Goal: Transaction & Acquisition: Purchase product/service

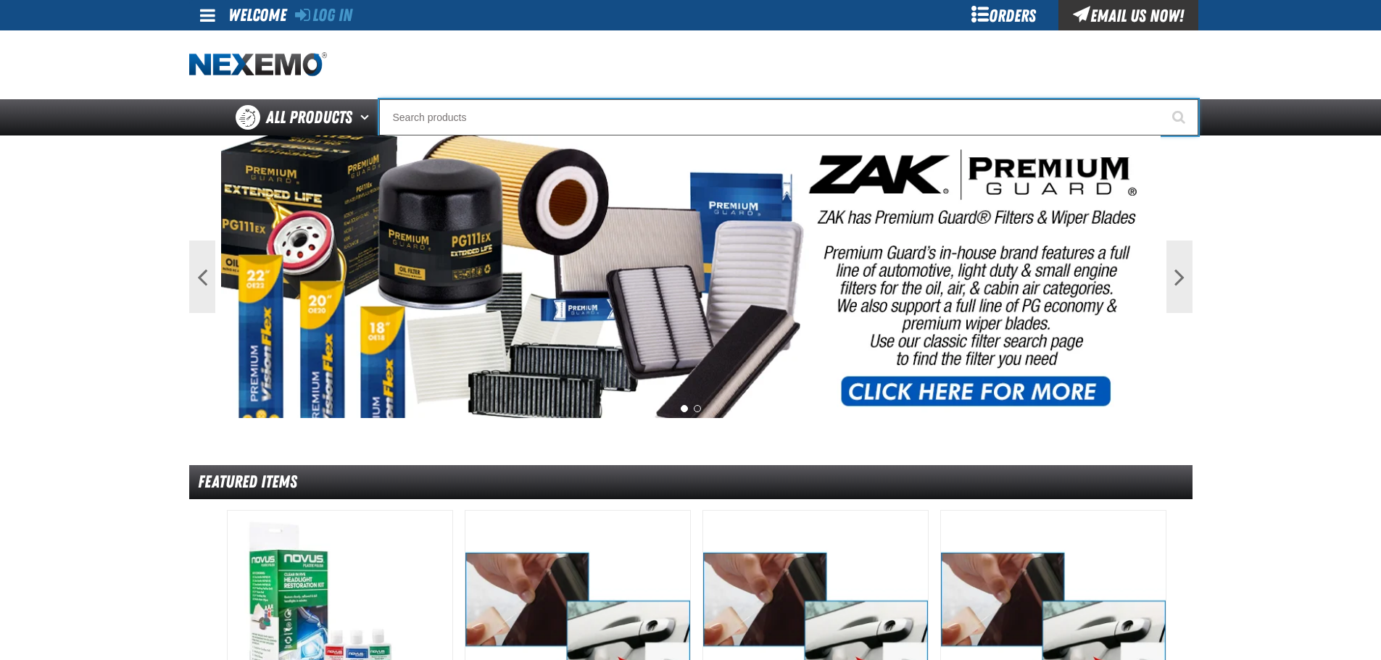
click at [644, 111] on input "Search" at bounding box center [788, 117] width 819 height 36
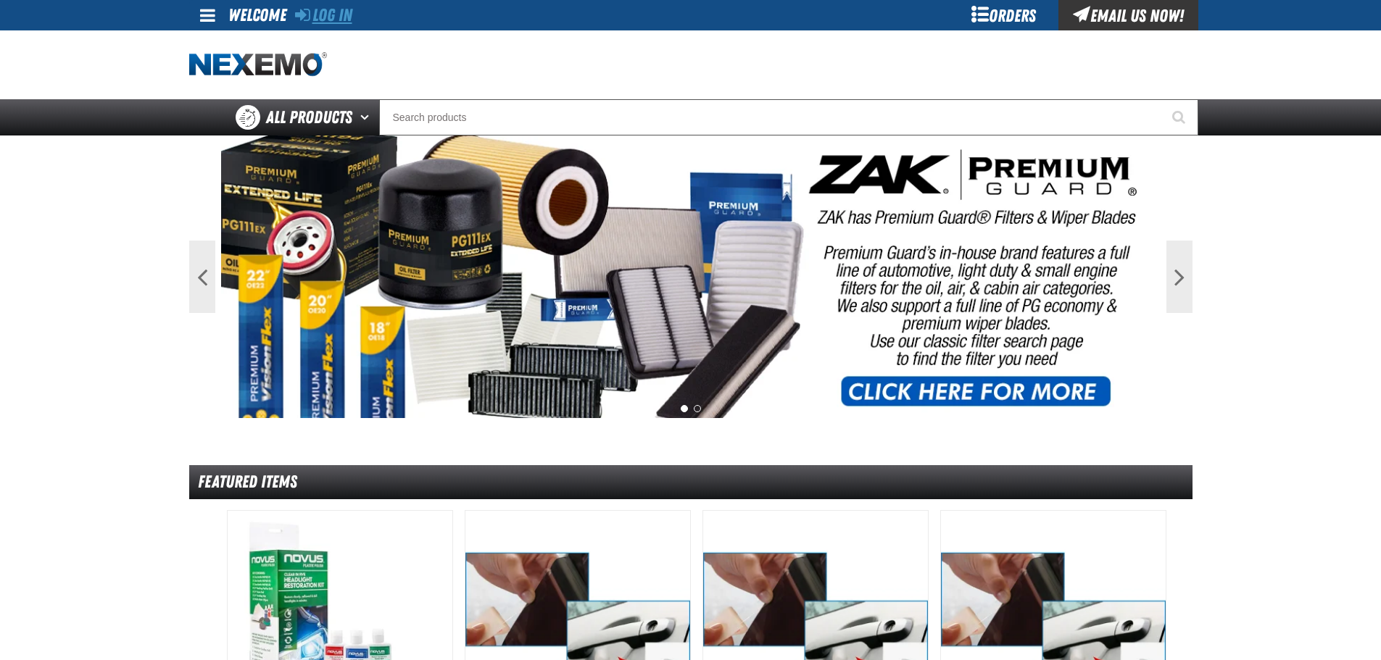
click at [346, 23] on link "Log In" at bounding box center [323, 15] width 57 height 20
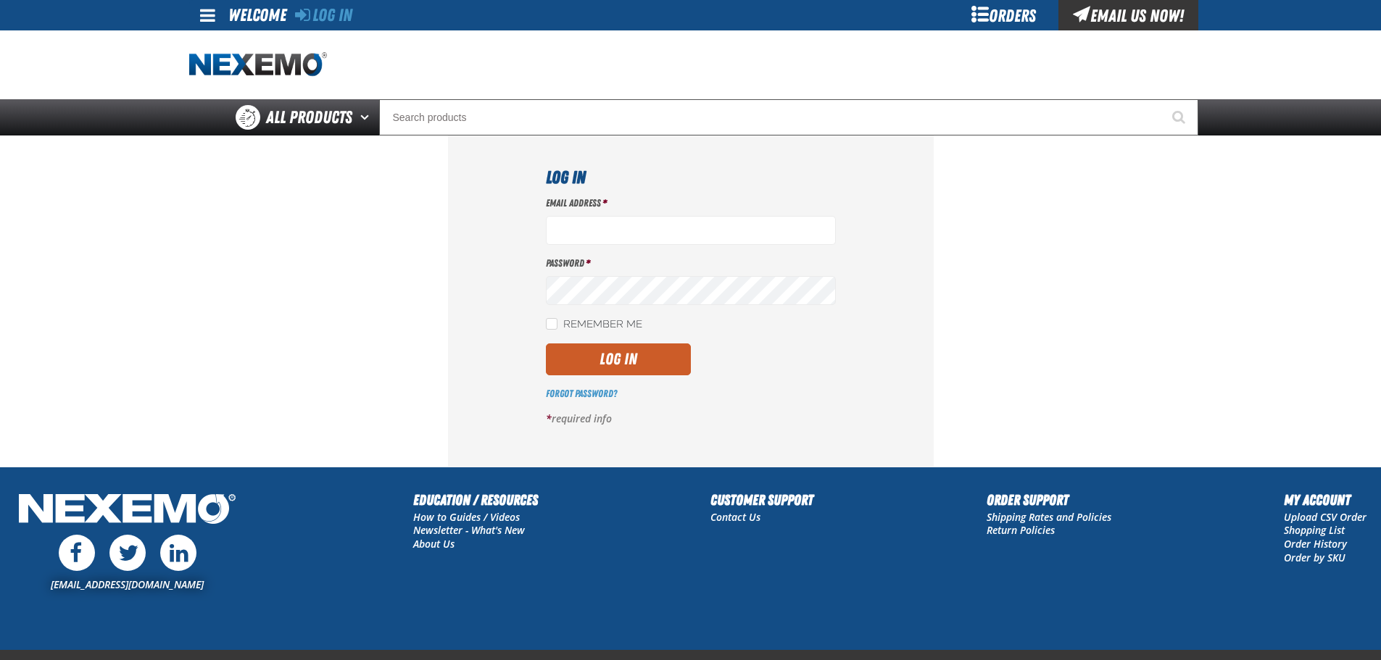
type input "ggalloway@vtaig.com"
click at [598, 336] on div "Email Address * ggalloway@vtaig.com Password * Remember Me Log In *" at bounding box center [691, 316] width 290 height 241
click at [598, 346] on button "Log In" at bounding box center [618, 360] width 145 height 32
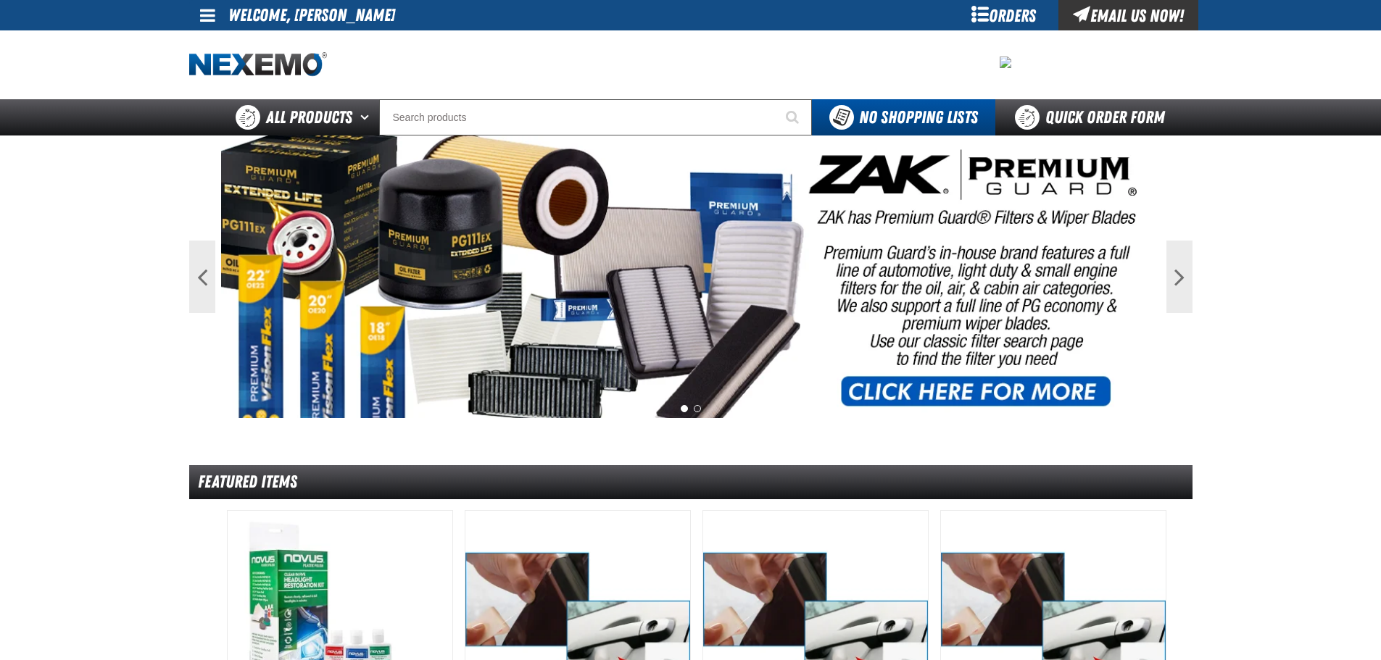
click at [1078, 136] on img at bounding box center [690, 277] width 939 height 283
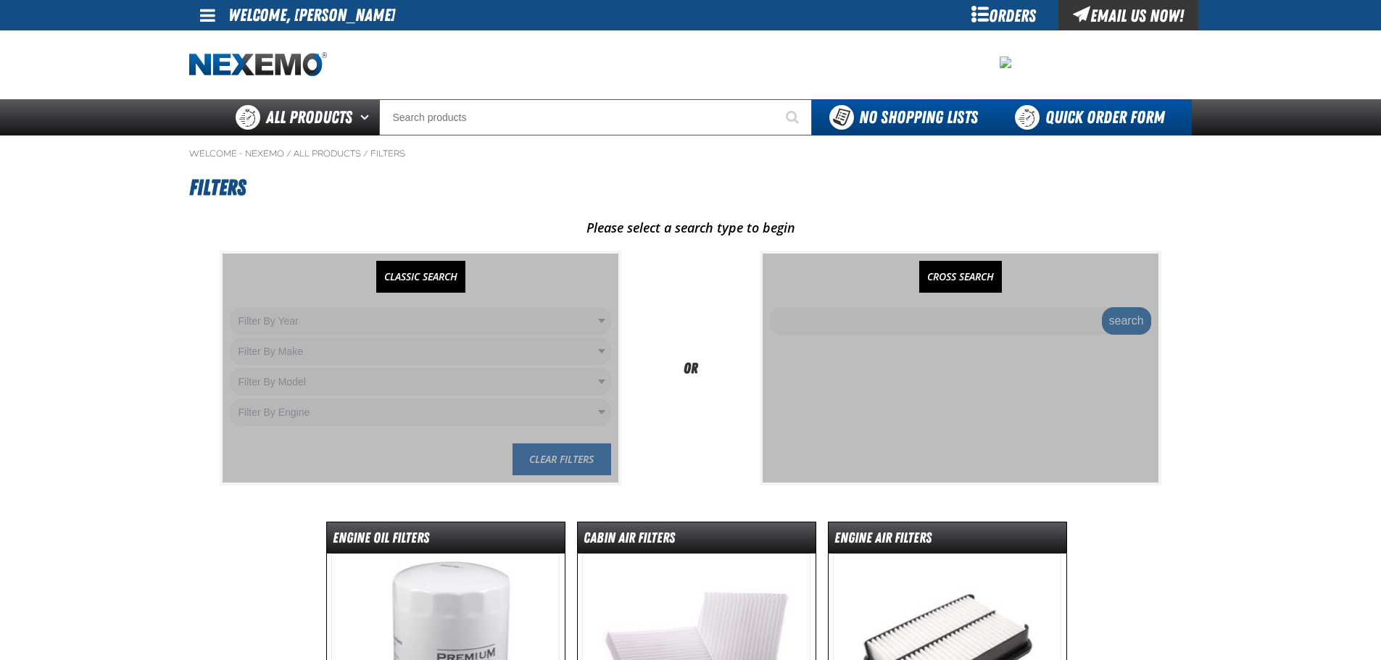
click at [1087, 125] on link "Quick Order Form" at bounding box center [1093, 117] width 196 height 36
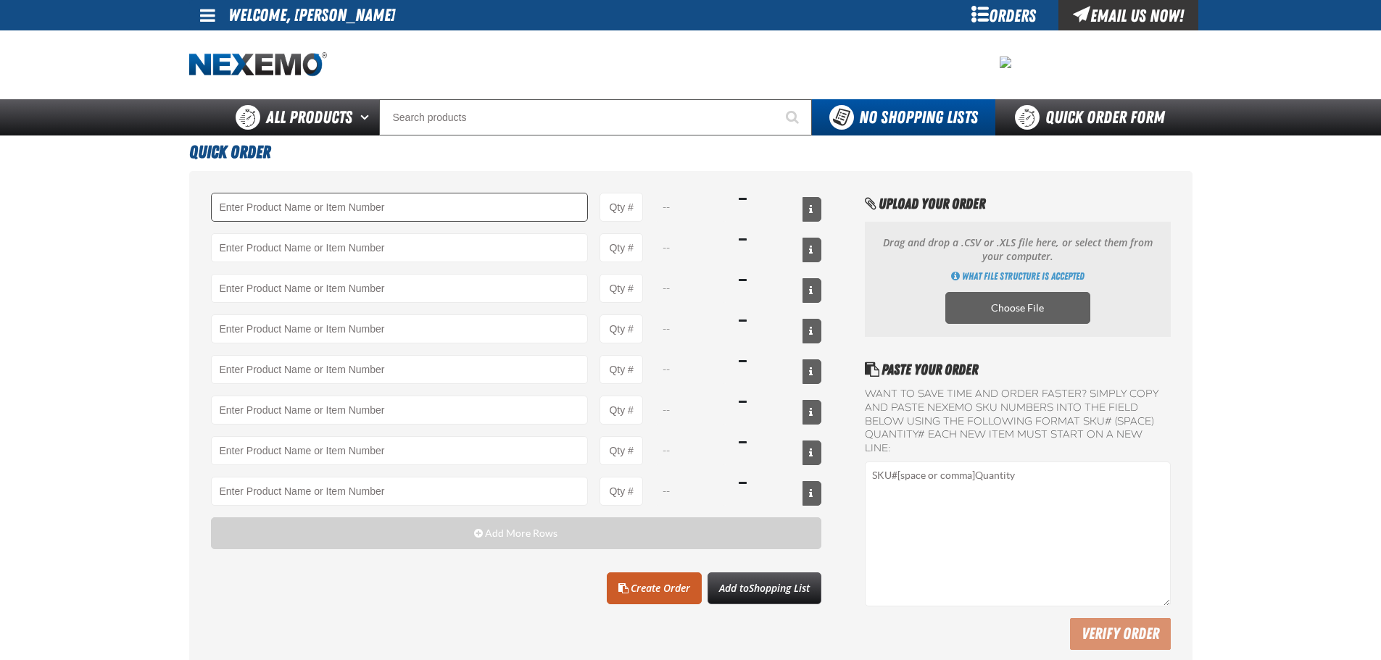
click at [477, 204] on input "Product" at bounding box center [400, 207] width 378 height 29
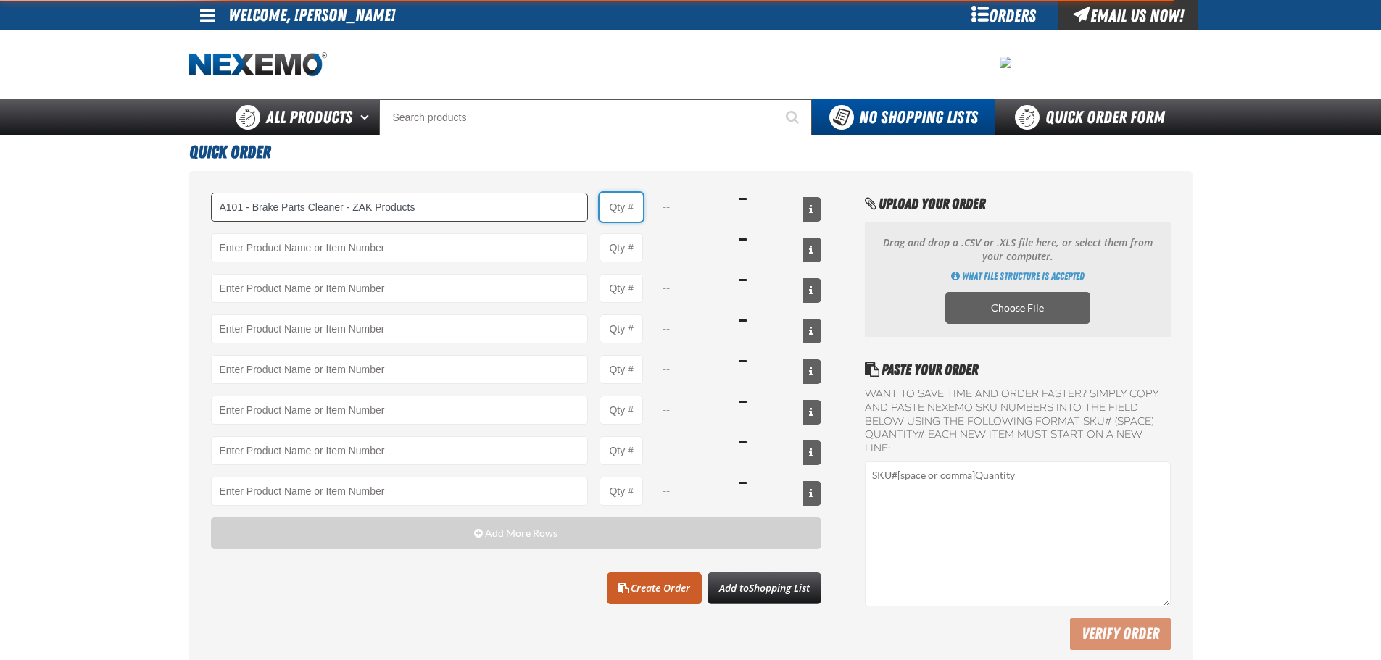
type input "A101 - Brake Parts Cleaner - ZAK Products"
type input "1"
select select "can"
type input "A101 - Brake Parts Cleaner - ZAK Products"
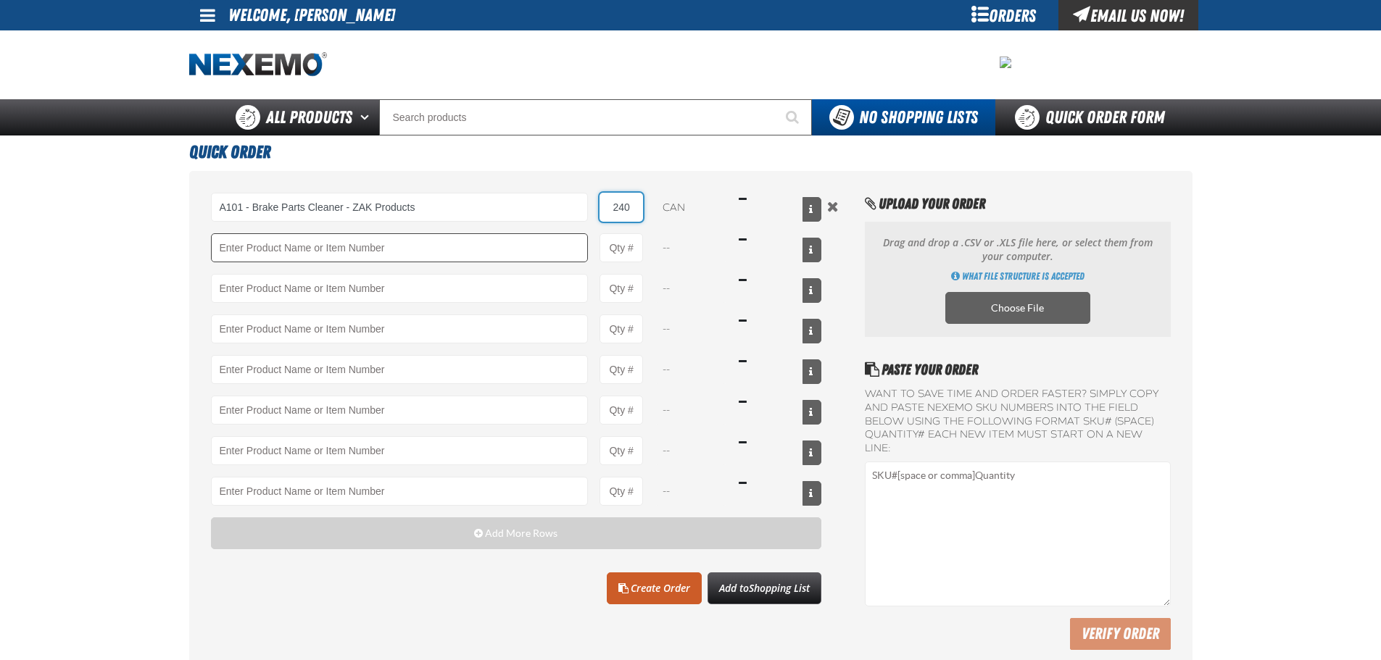
type input "240"
click at [496, 247] on input "Product" at bounding box center [400, 247] width 378 height 29
type input "T"
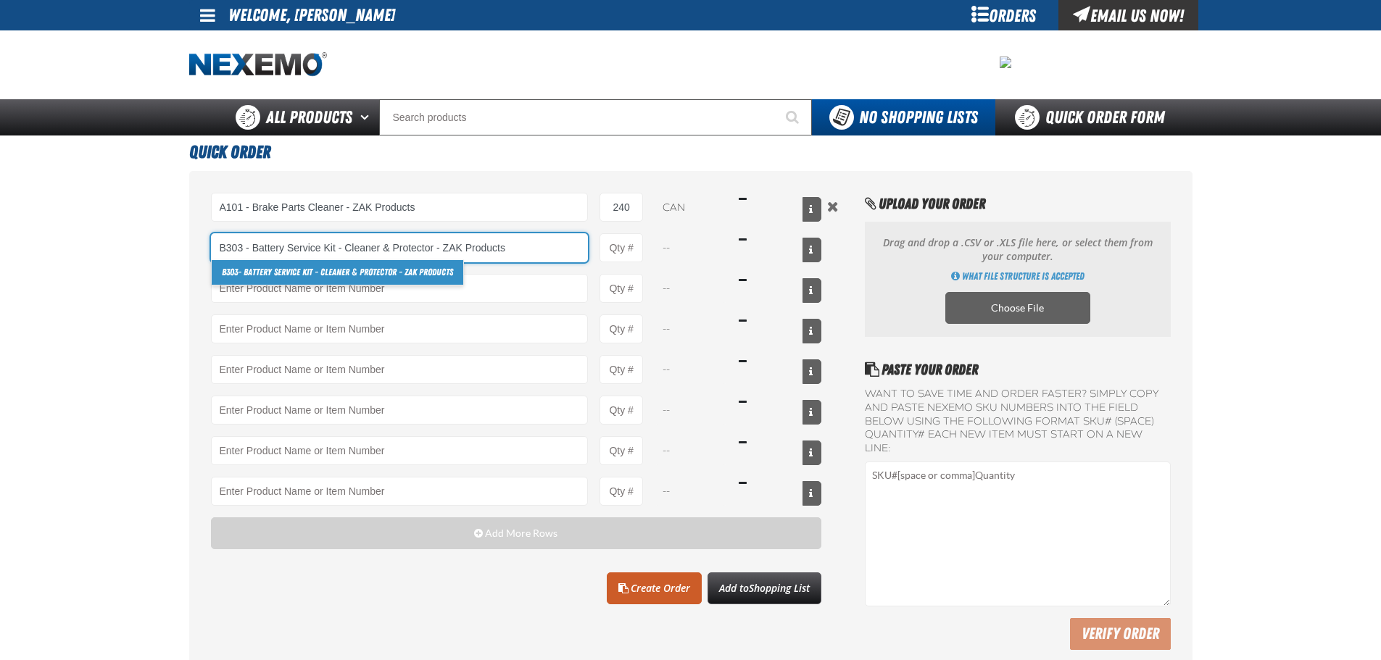
type input "B303 - Battery Service Kit - Cleaner &amp; Protector - ZAK Products"
type input "1"
select select "kit"
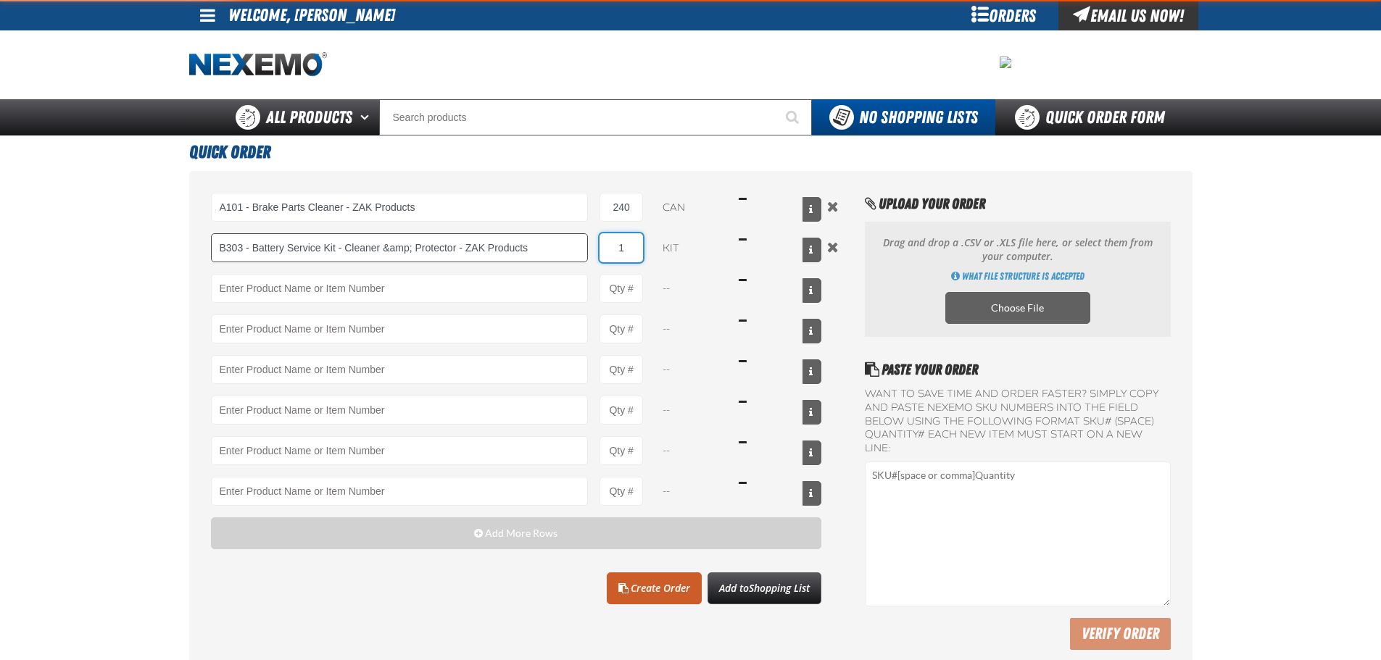
type input "B303 - Battery Service Kit - Cleaner &amp; Protector - ZAK Products"
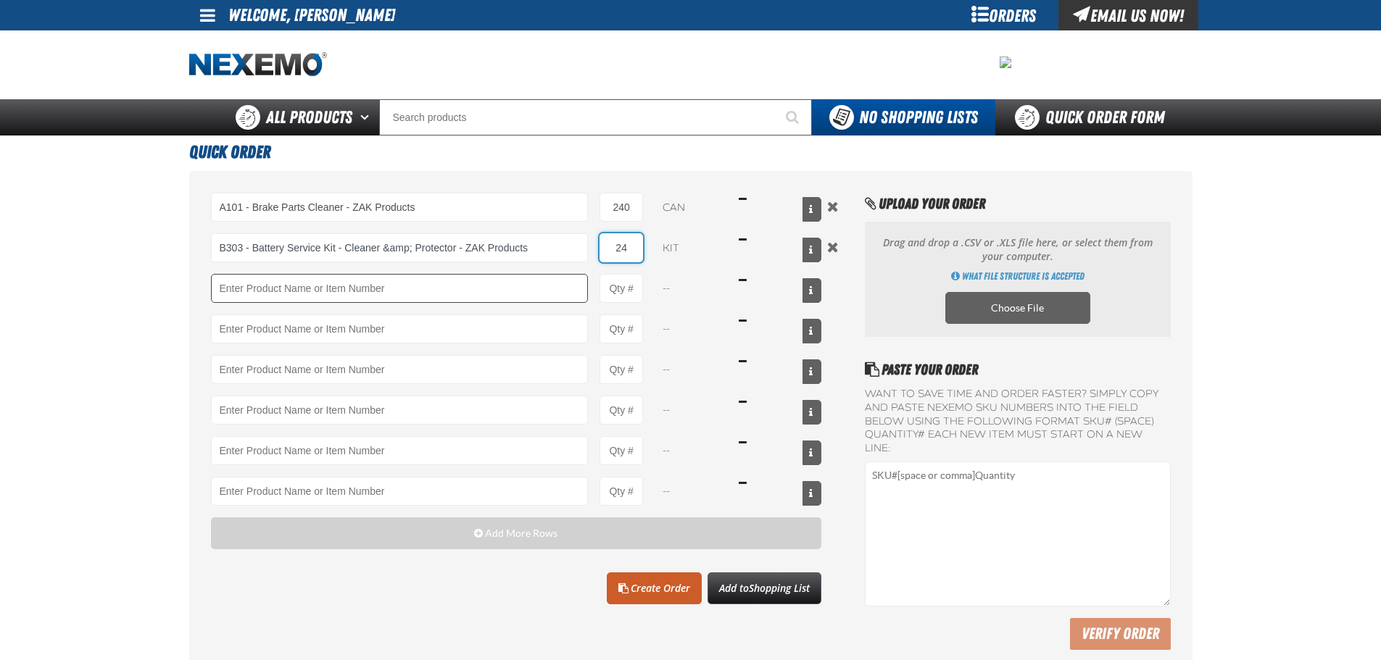
type input "24"
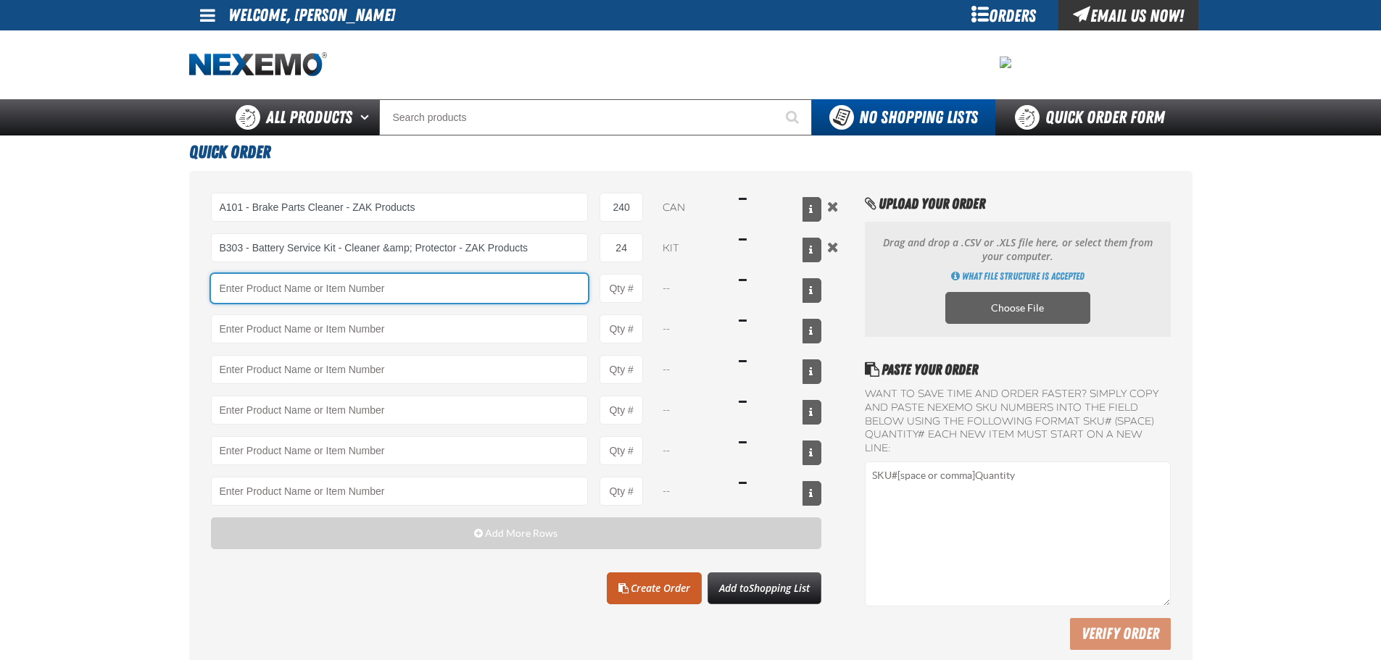
click at [493, 280] on input "Product" at bounding box center [400, 288] width 378 height 29
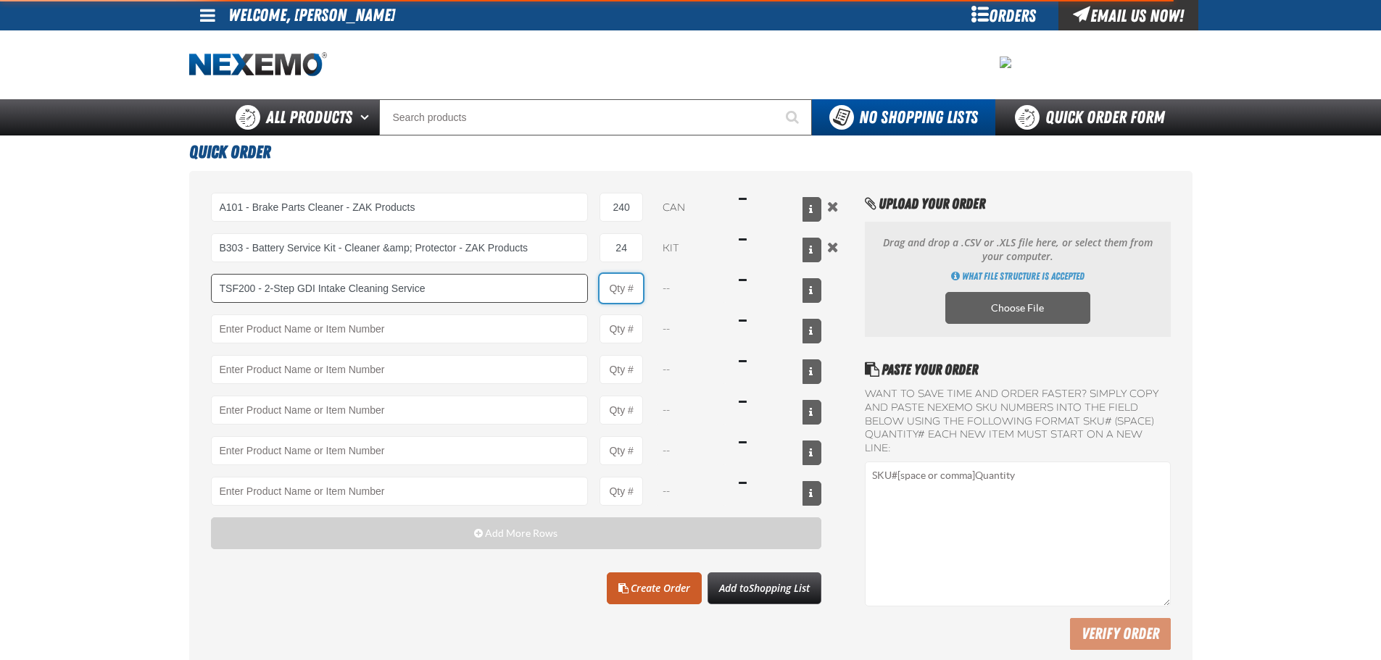
type input "TSF200 - 2-Step GDI Intake Cleaning Service"
type input "1"
select select "kit"
type input "TSF200 - 2-Step GDI Intake Cleaning Service"
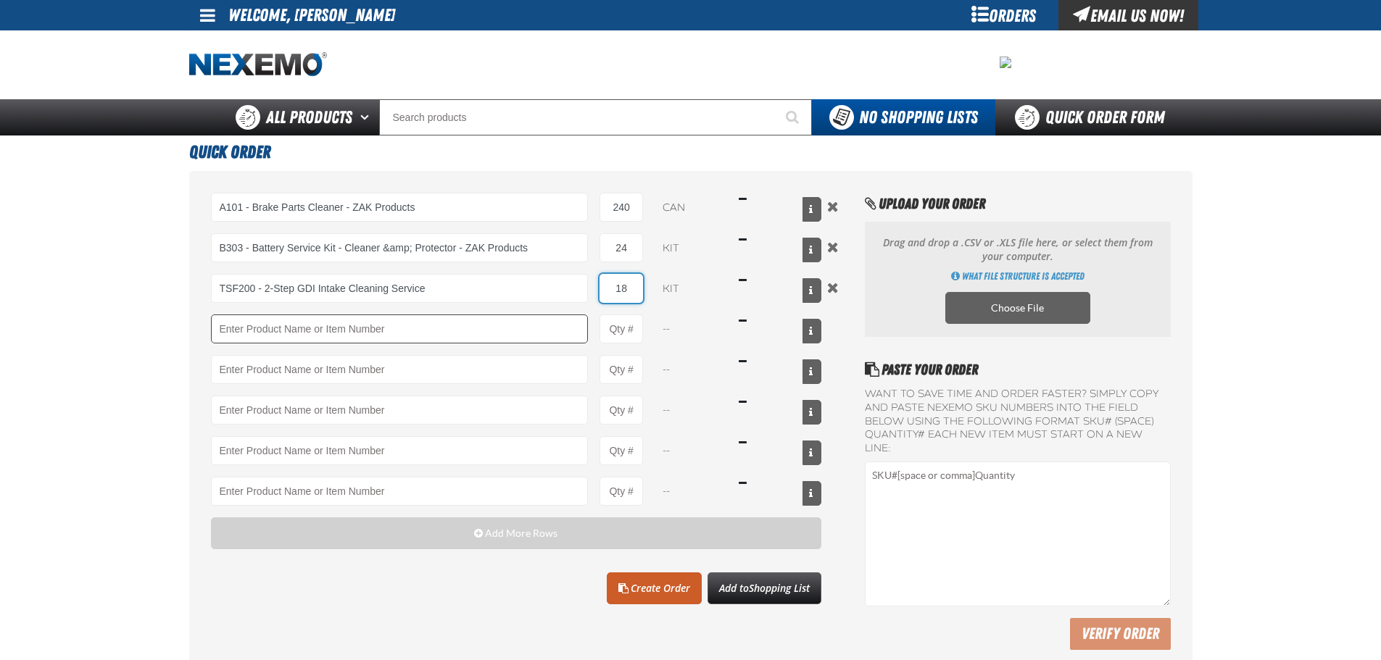
type input "18"
click at [438, 331] on input "Product" at bounding box center [400, 329] width 378 height 29
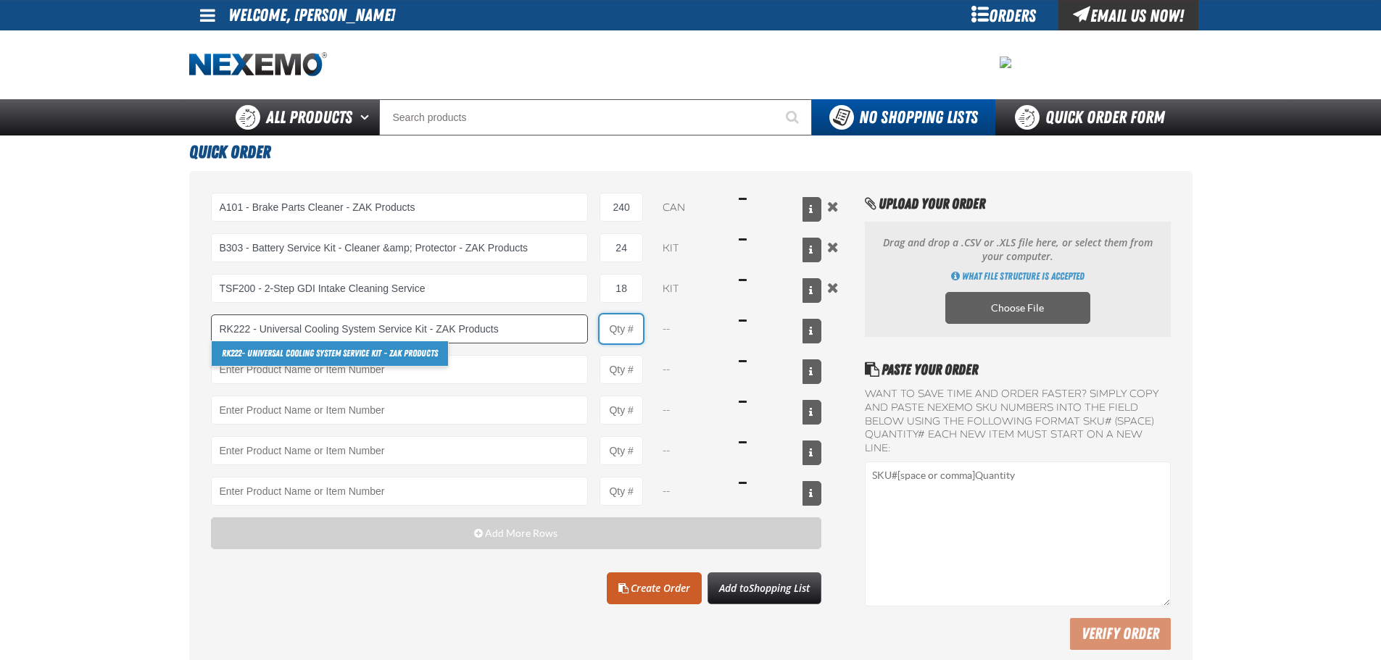
type input "RK222 - Universal Cooling System Service Kit - ZAK Products"
type input "1"
select select "kit"
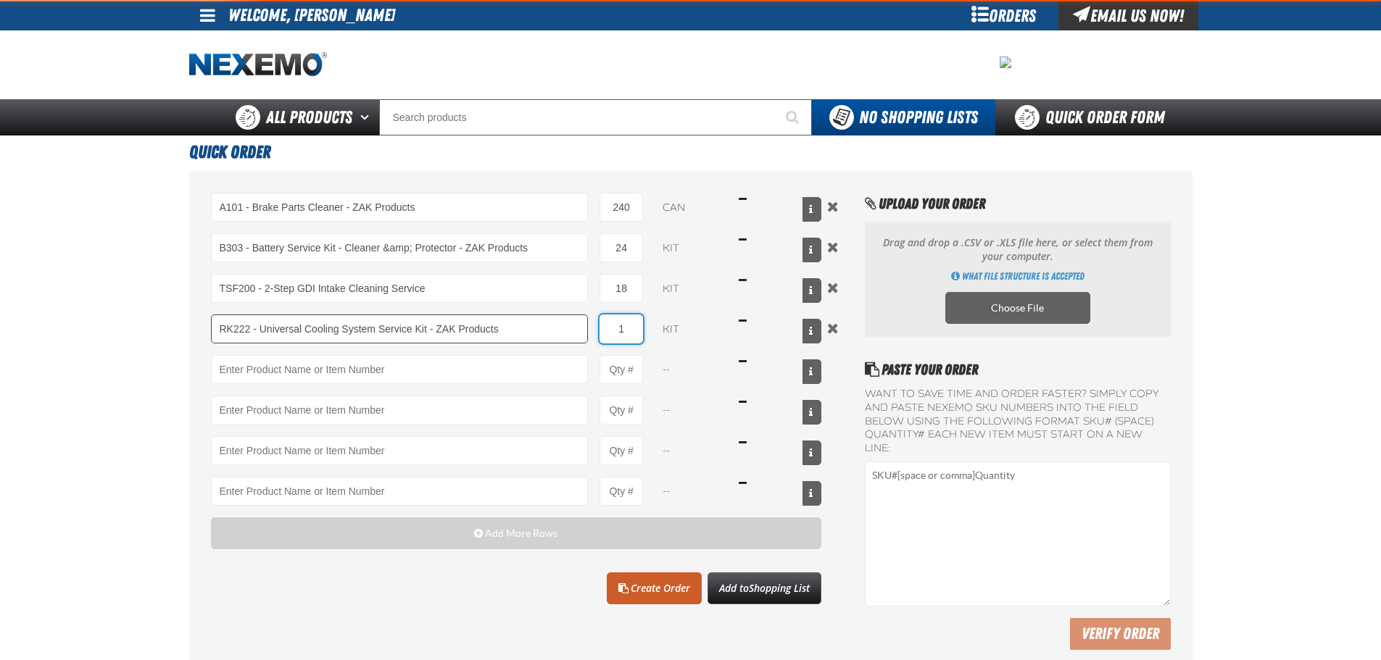
type input "RK222 - Universal Cooling System Service Kit - ZAK Products"
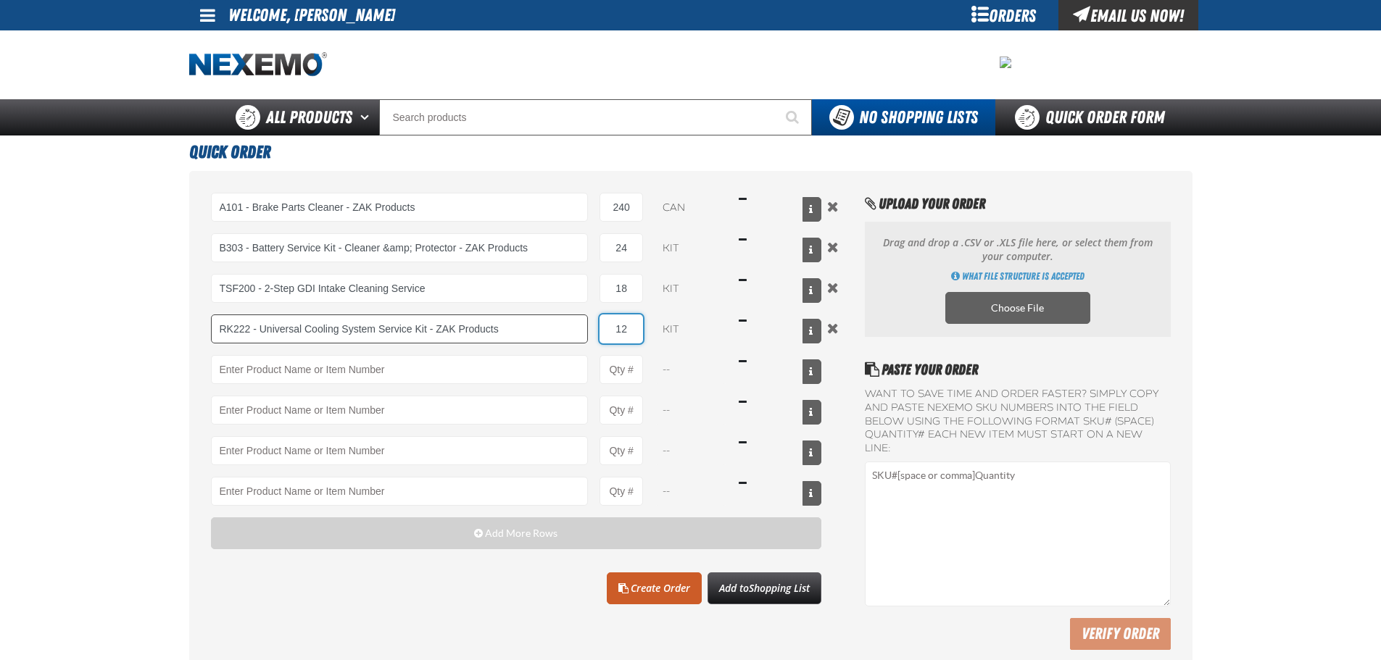
type input "12"
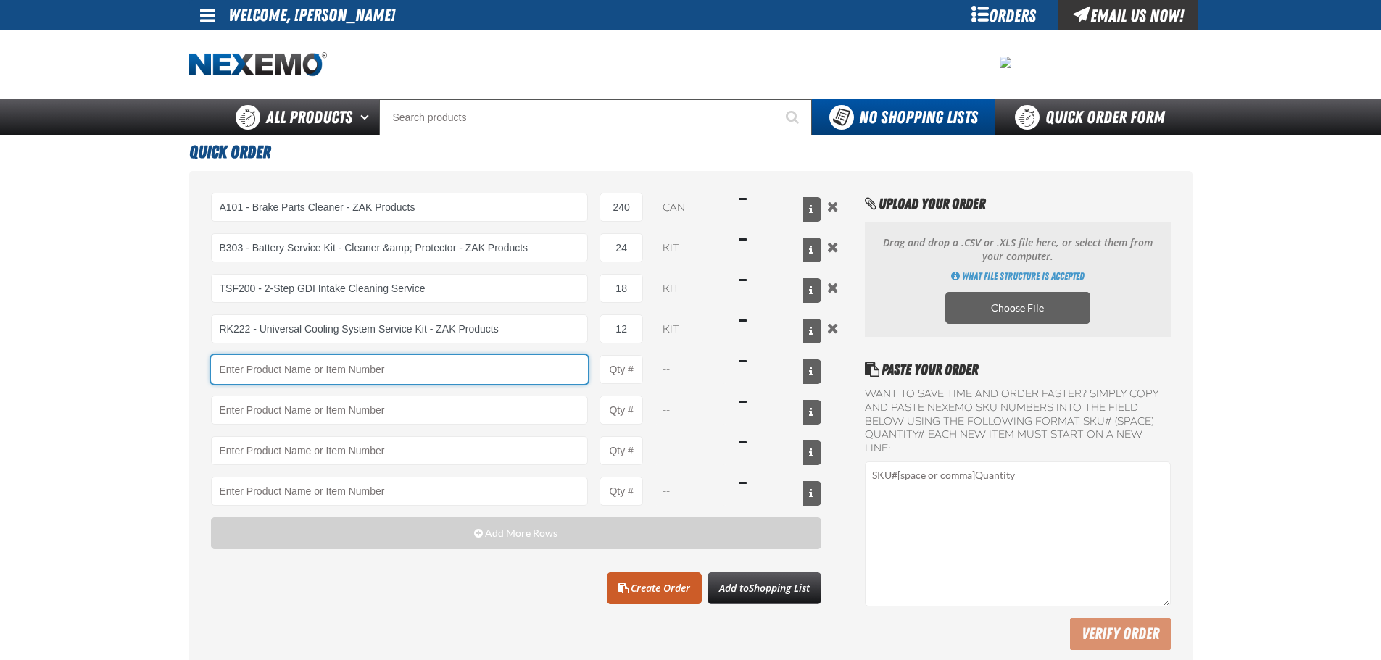
click at [324, 367] on input "Product" at bounding box center [400, 369] width 378 height 29
type input "F610 - Z-Tech - ZAK Products"
type input "1"
select select "bottle"
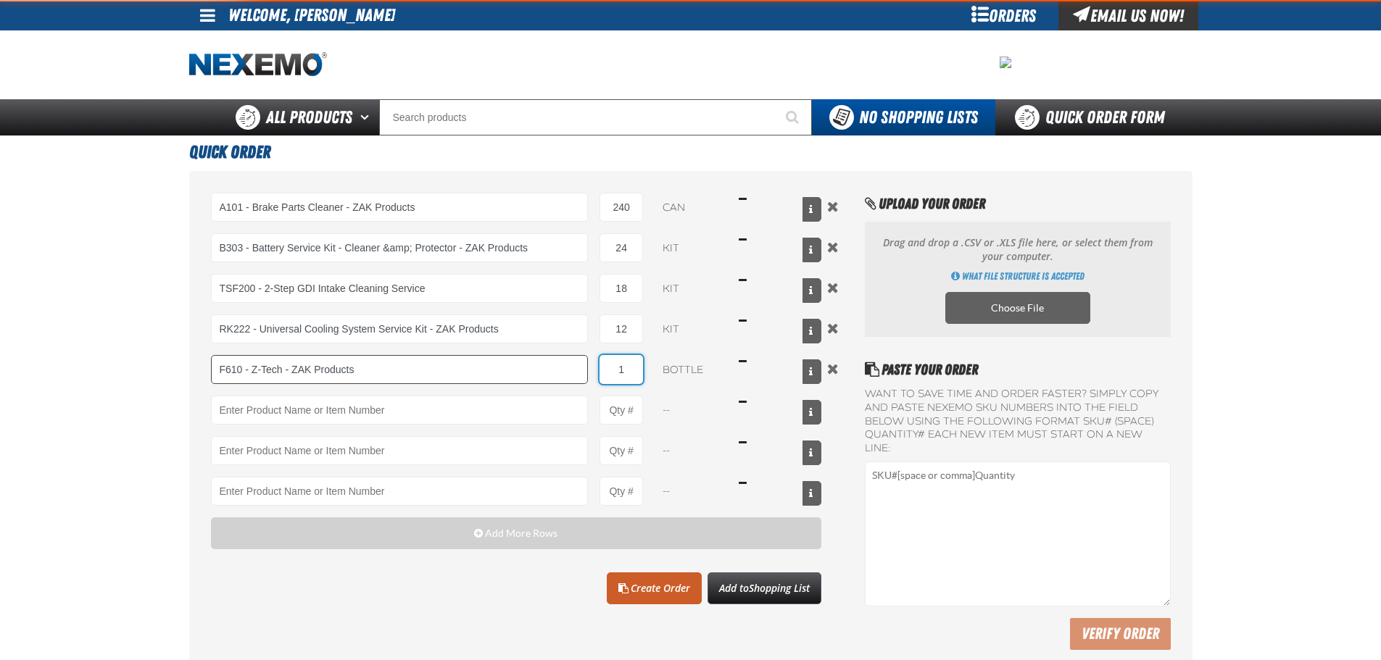
type input "F610 - Z-Tech - ZAK Products"
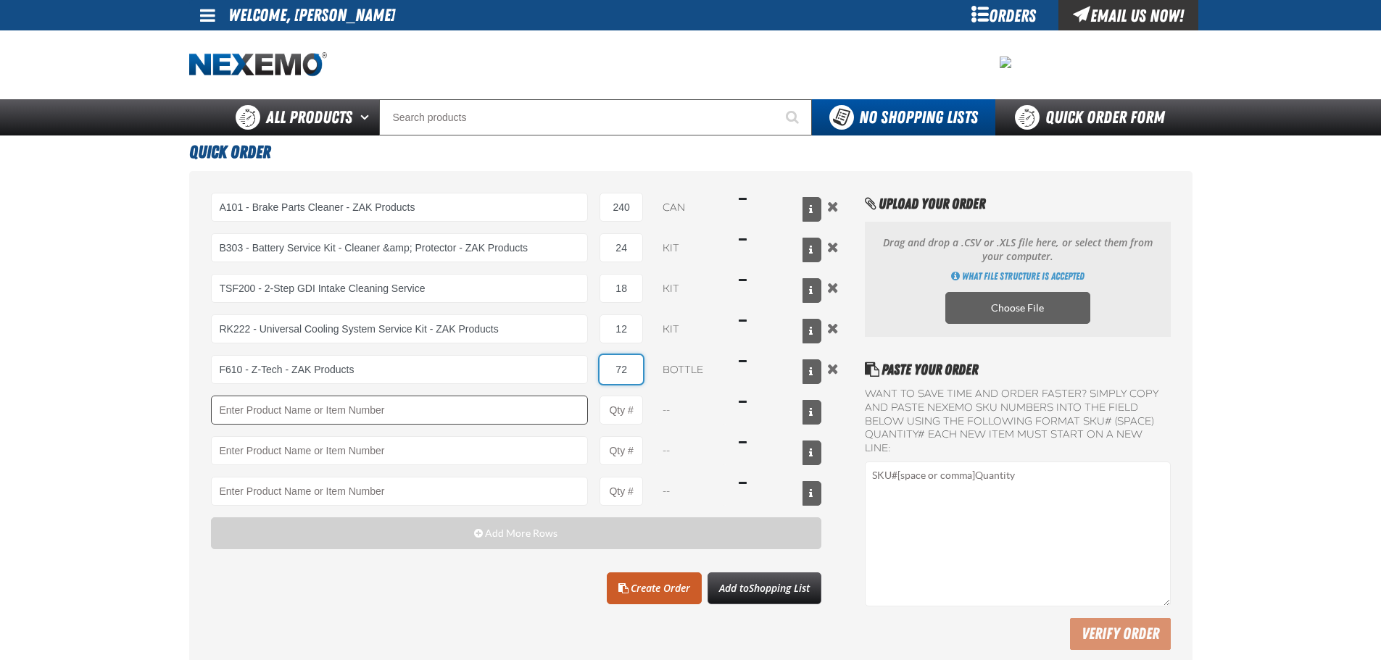
type input "72"
click at [297, 408] on input "Product" at bounding box center [400, 410] width 378 height 29
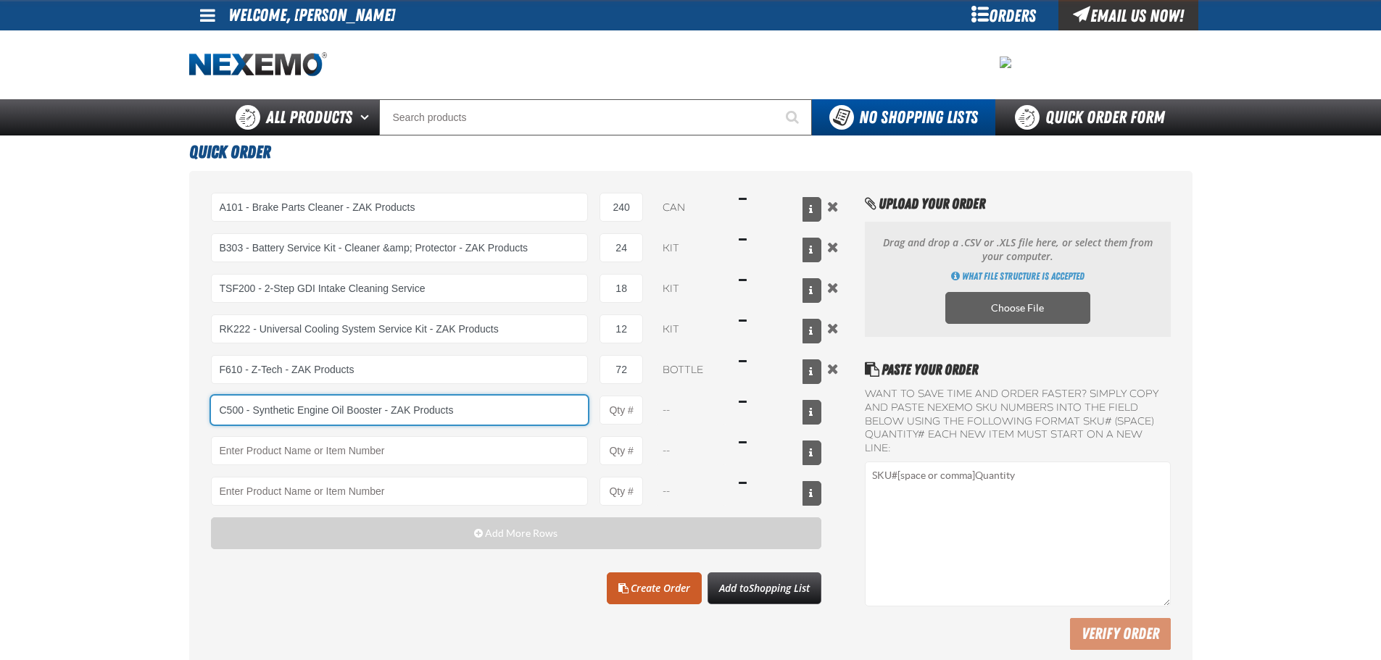
type input "C500 - Synthetic Engine Oil Booster - ZAK Products"
type input "1"
select select "bottle"
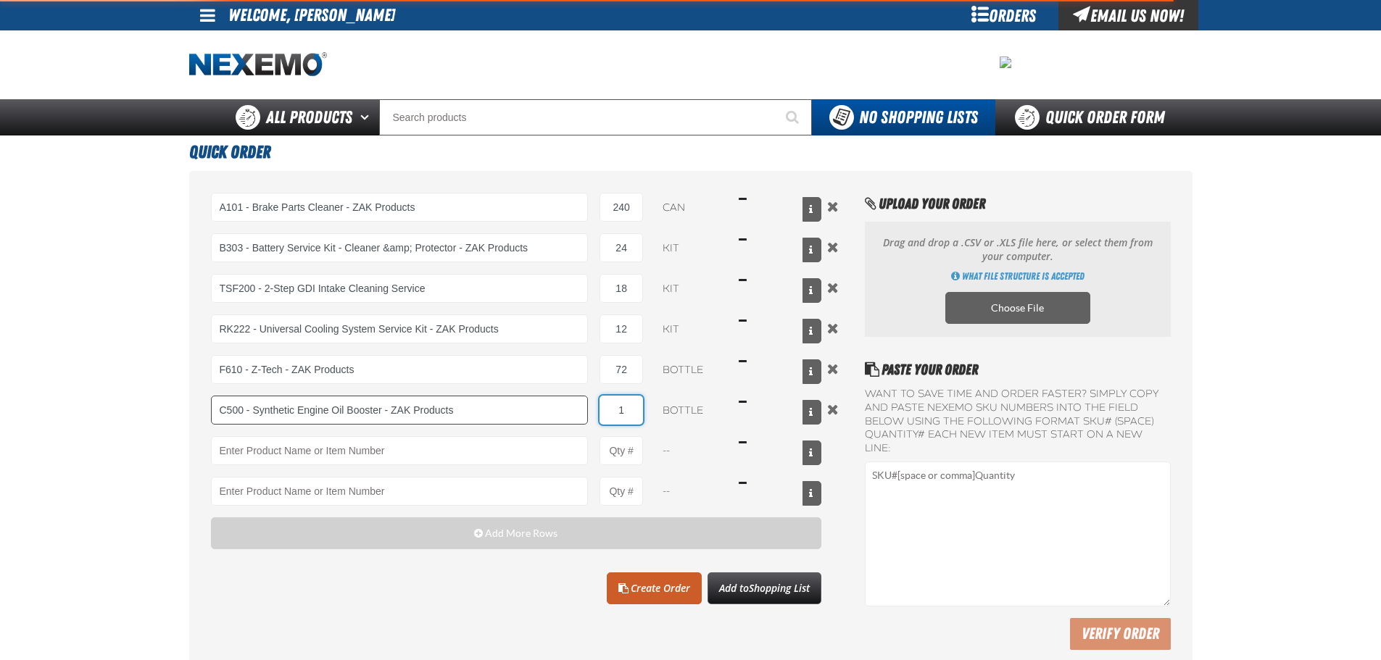
type input "C500 - Synthetic Engine Oil Booster - ZAK Products"
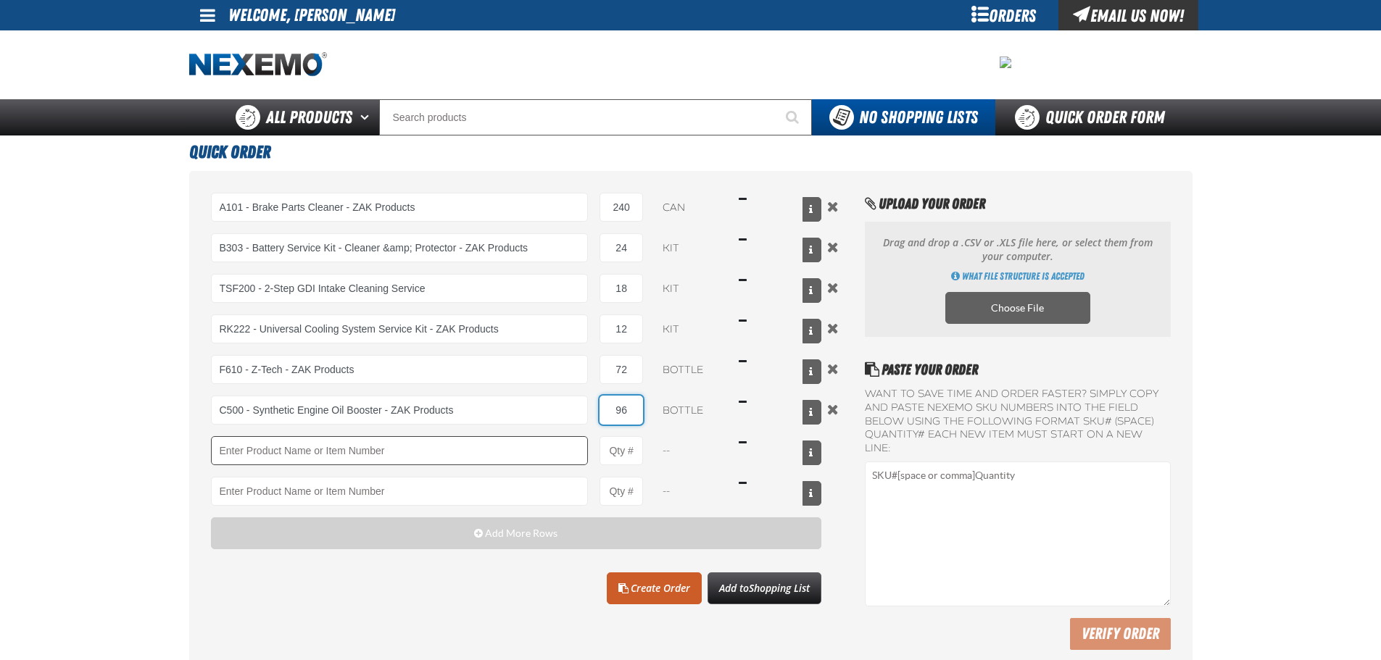
type input "96"
click at [298, 460] on input "Product" at bounding box center [400, 450] width 378 height 29
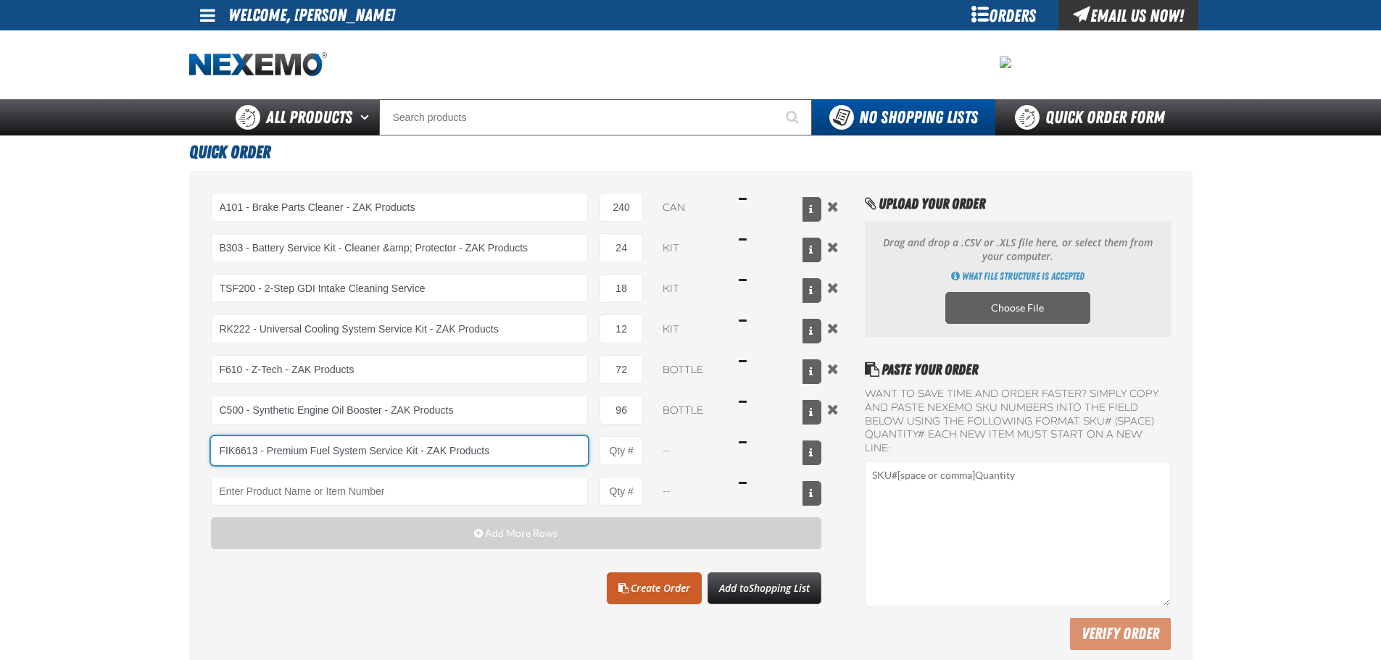
type input "FIK6613 - Premium Fuel System Service Kit - ZAK Products"
type input "1"
type input "FIK6613 - Premium Fuel System Service Kit - ZAK Products"
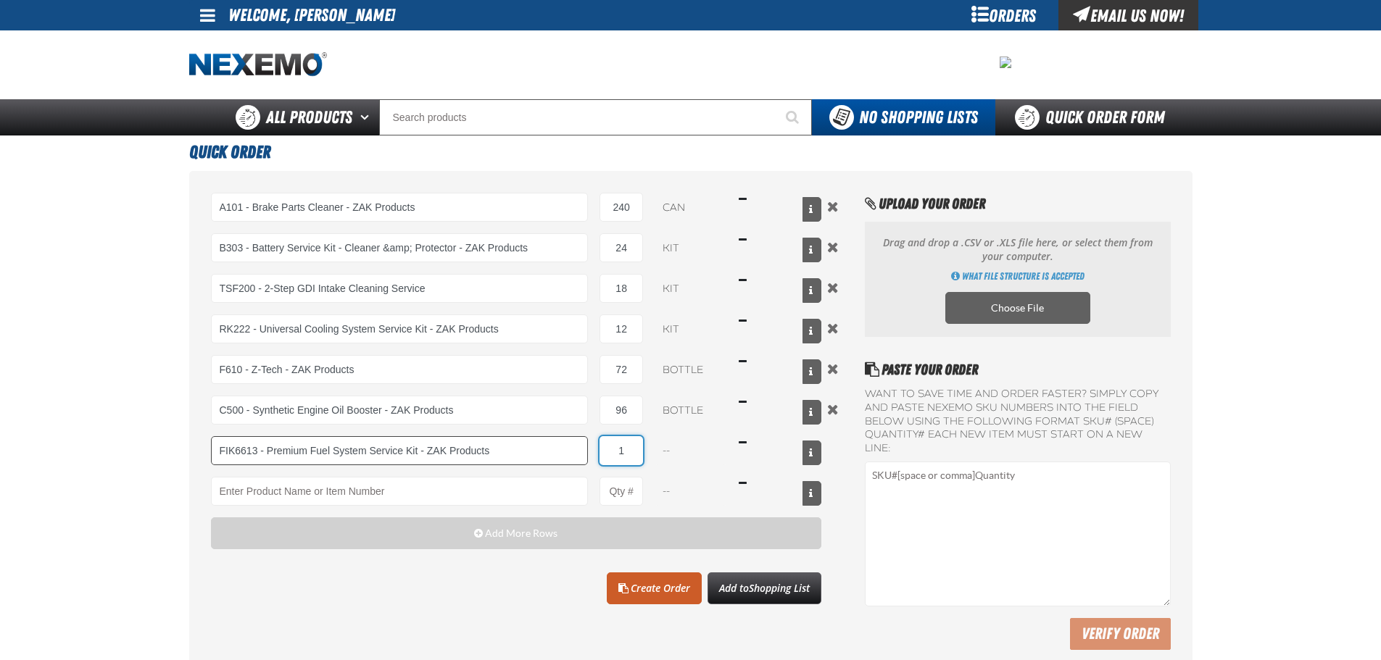
select select "kit"
type input "FIK6613 - Premium Fuel System Service Kit - ZAK Products"
type input "8"
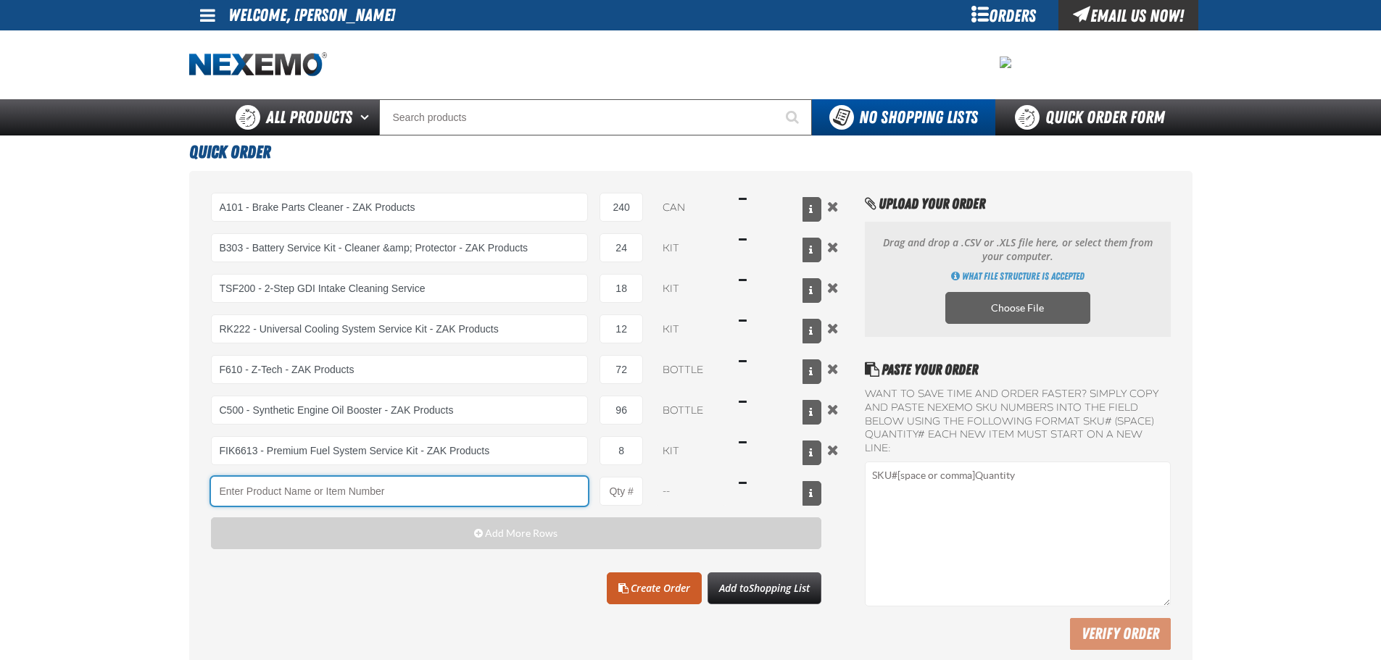
click at [334, 484] on input "Product" at bounding box center [400, 491] width 378 height 29
type input "BK100C - DOT 3 Brake Fluid Cleaner Kit - ZAK Products (6 Kits per Case)"
type input "1"
type input "BK100C - DOT 3 Brake Fluid Cleaner Kit - ZAK Products (6 Kits per Case)"
select select "kit"
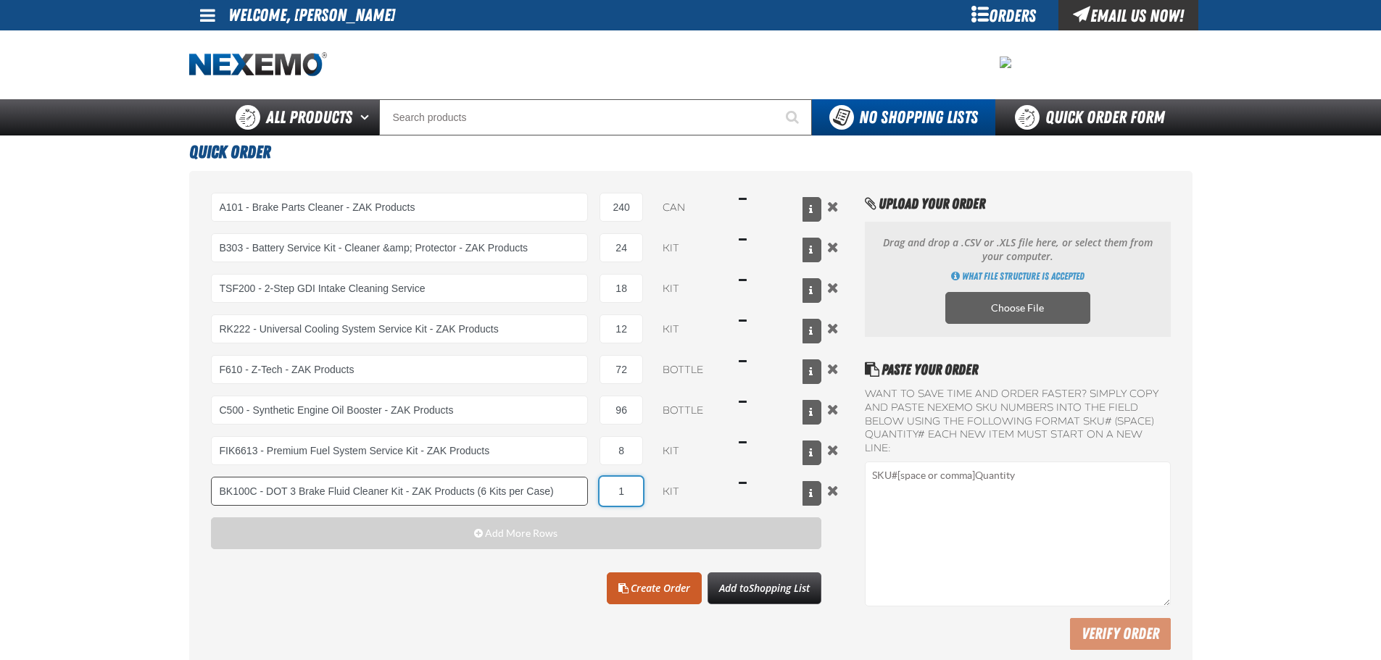
type input "BK100C - DOT 3 Brake Fluid Cleaner Kit - ZAK Products (6 Kits per Case)"
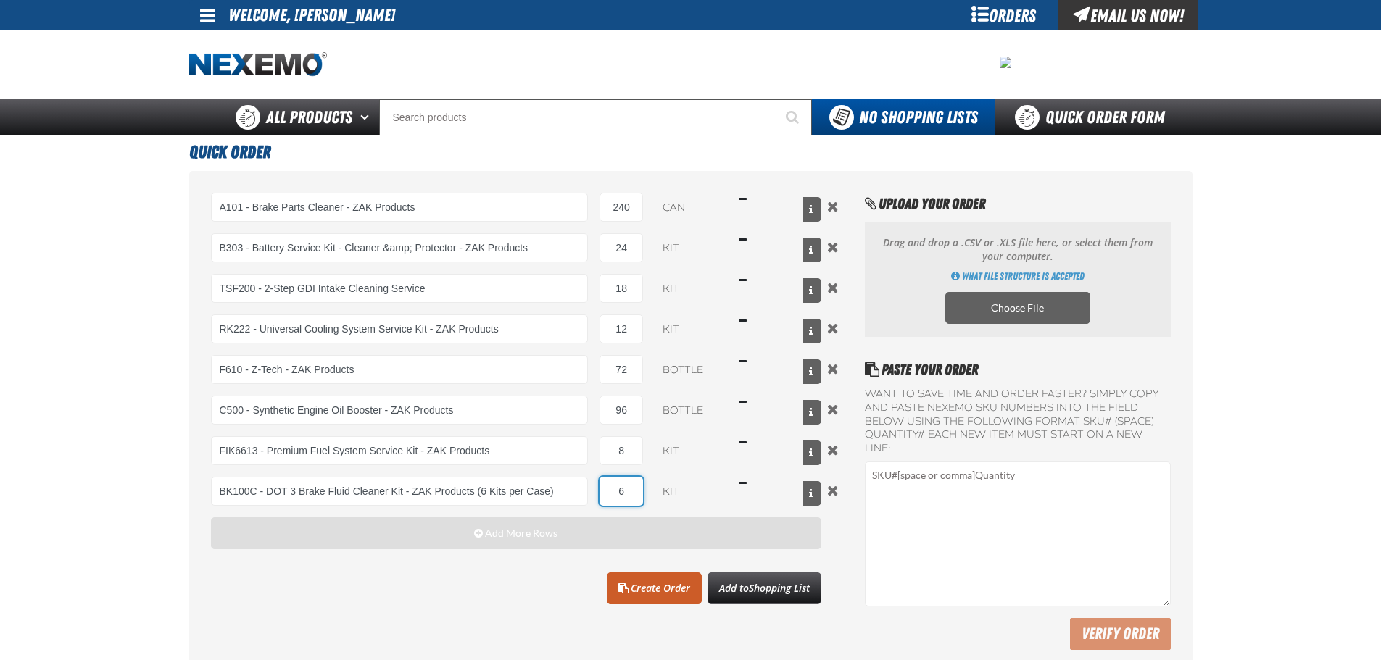
type input "6"
click at [383, 541] on button "Add More Rows" at bounding box center [516, 533] width 611 height 32
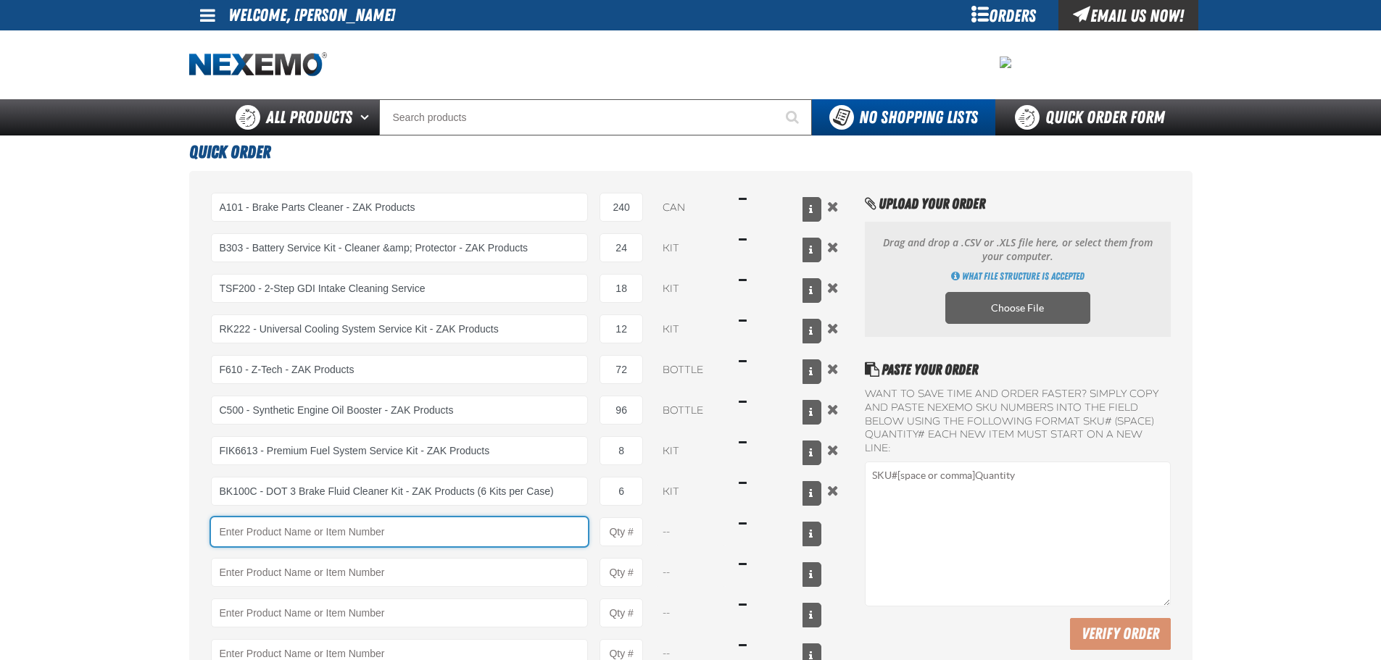
click at [320, 522] on input "Product" at bounding box center [400, 531] width 378 height 29
type input "BK200C - DOT 4 Brake Fluid Cleaner Kit - ZAK Products"
type input "1"
select select "kit"
type input "BK200C - DOT 4 Brake Fluid Cleaner Kit - ZAK Products"
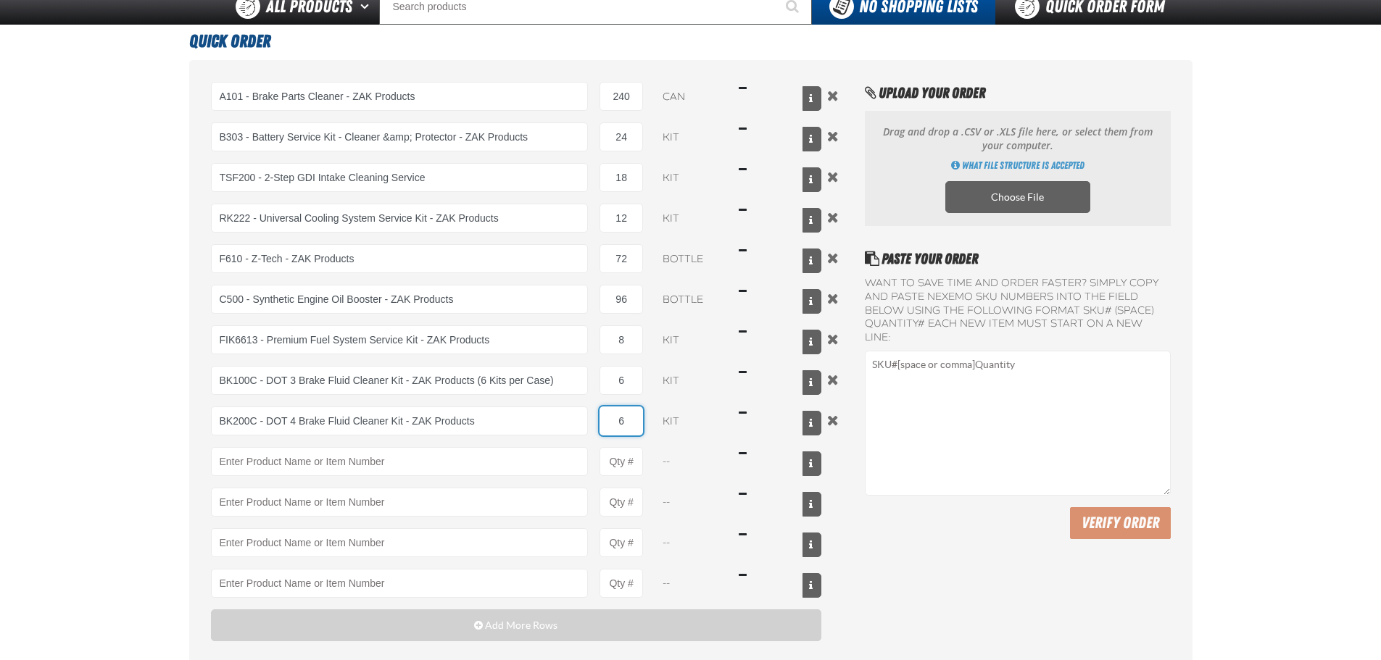
scroll to position [145, 0]
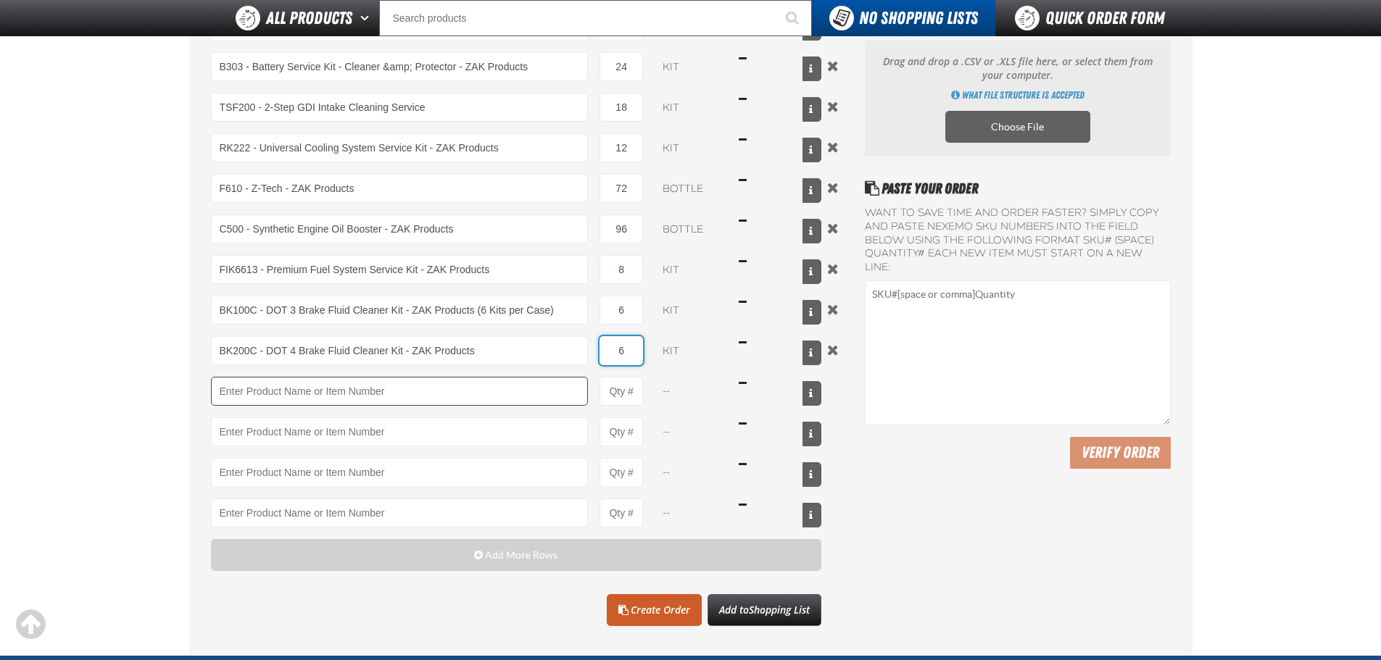
type input "6"
click at [380, 399] on input "Product" at bounding box center [400, 391] width 378 height 29
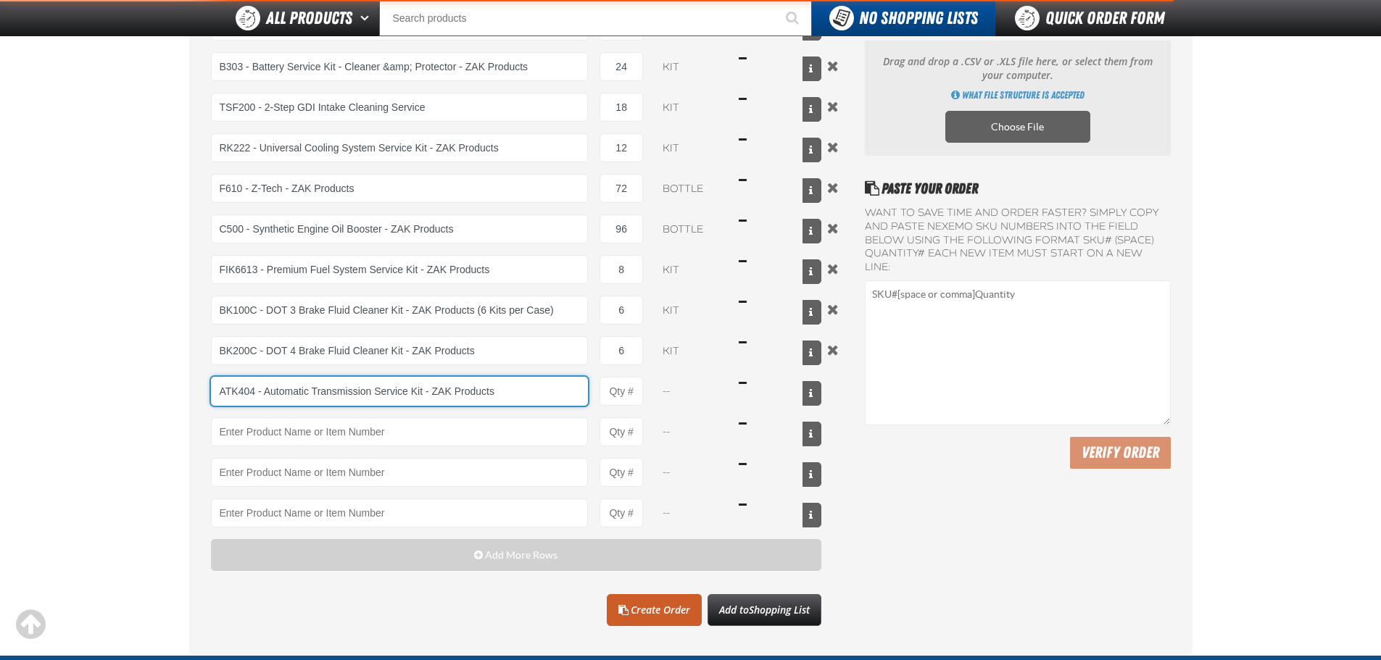
type input "ATK404 - Automatic Transmission Service Kit - ZAK Products"
type input "1"
select select "kit"
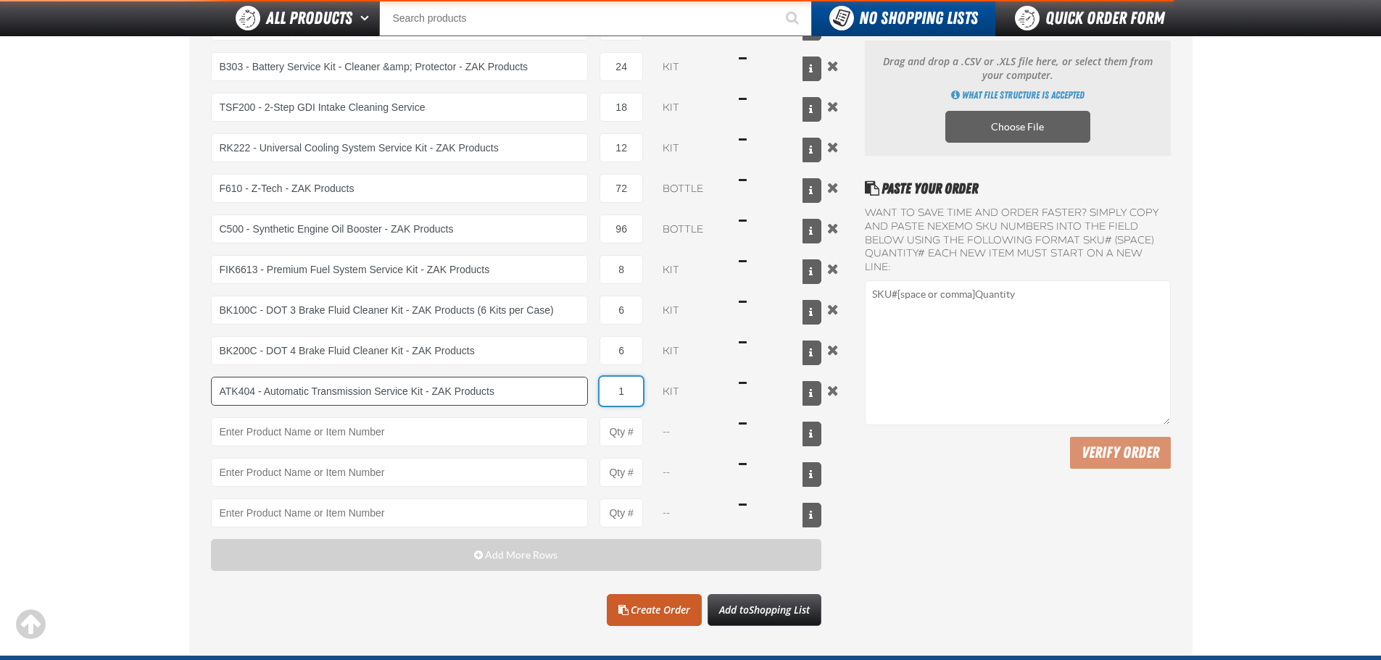
type input "ATK404 - Automatic Transmission Service Kit - ZAK Products"
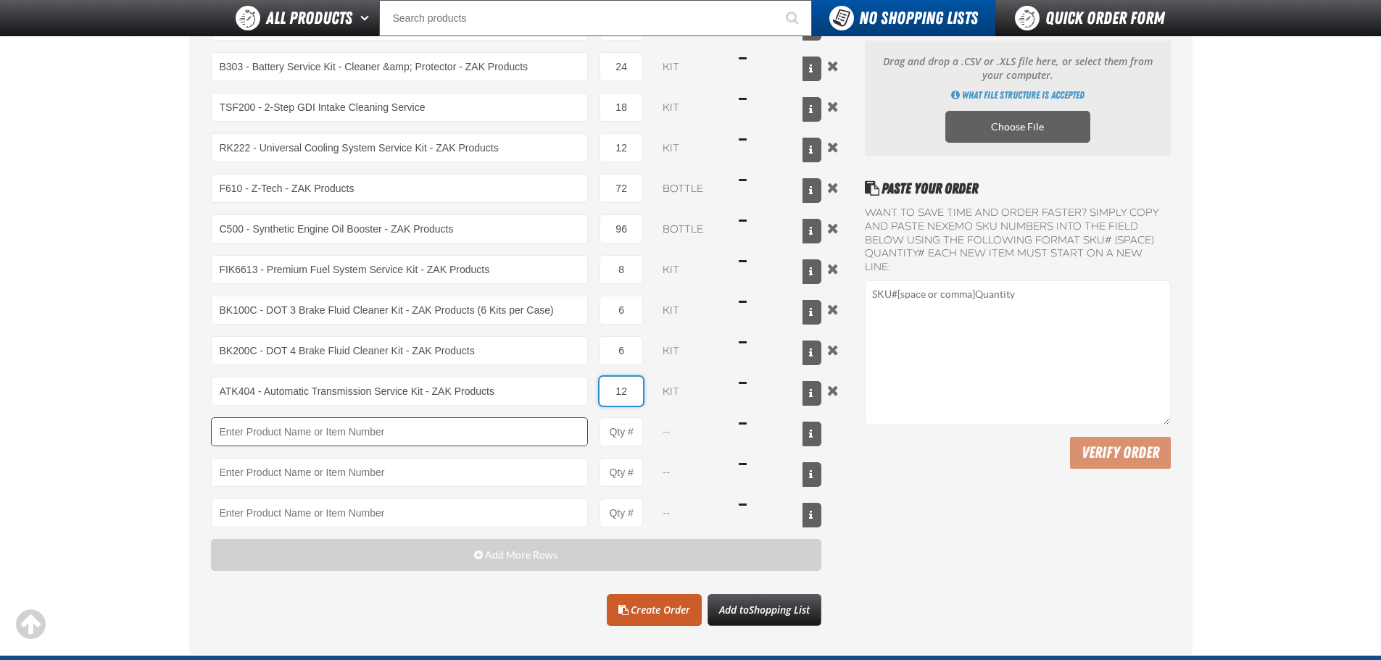
type input "12"
click at [388, 428] on input "Product" at bounding box center [400, 431] width 378 height 29
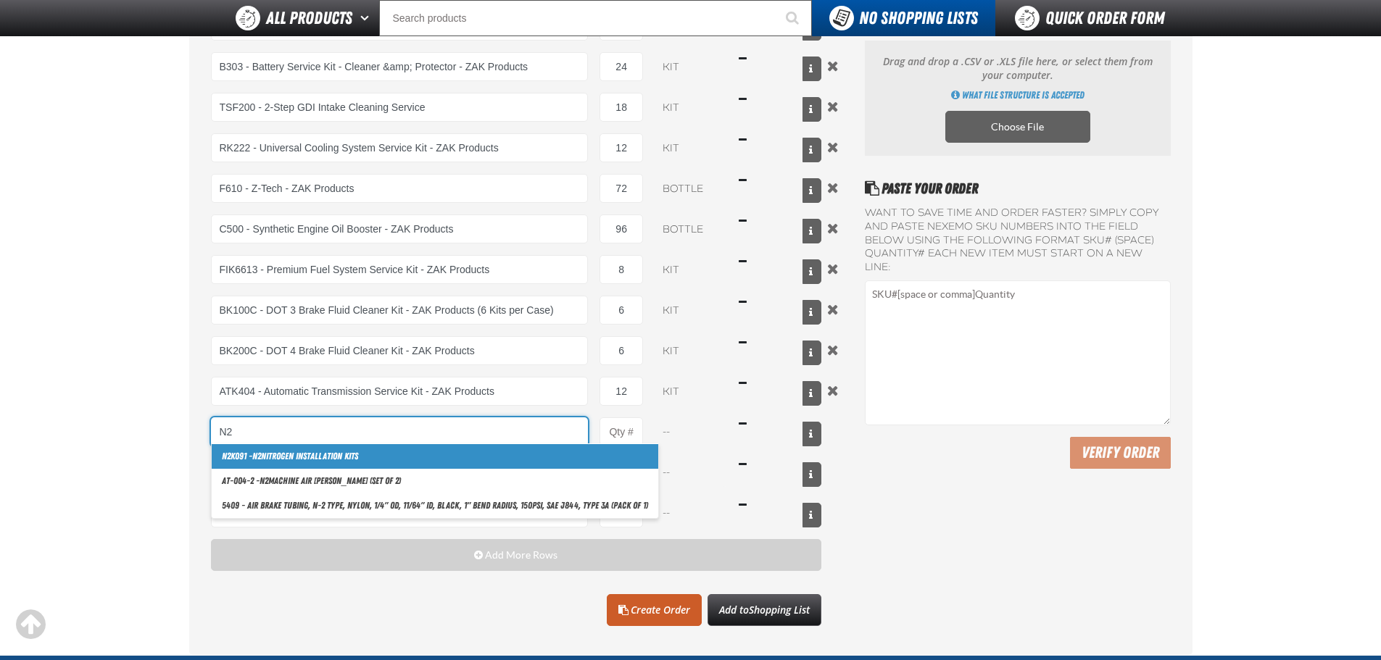
type input "N"
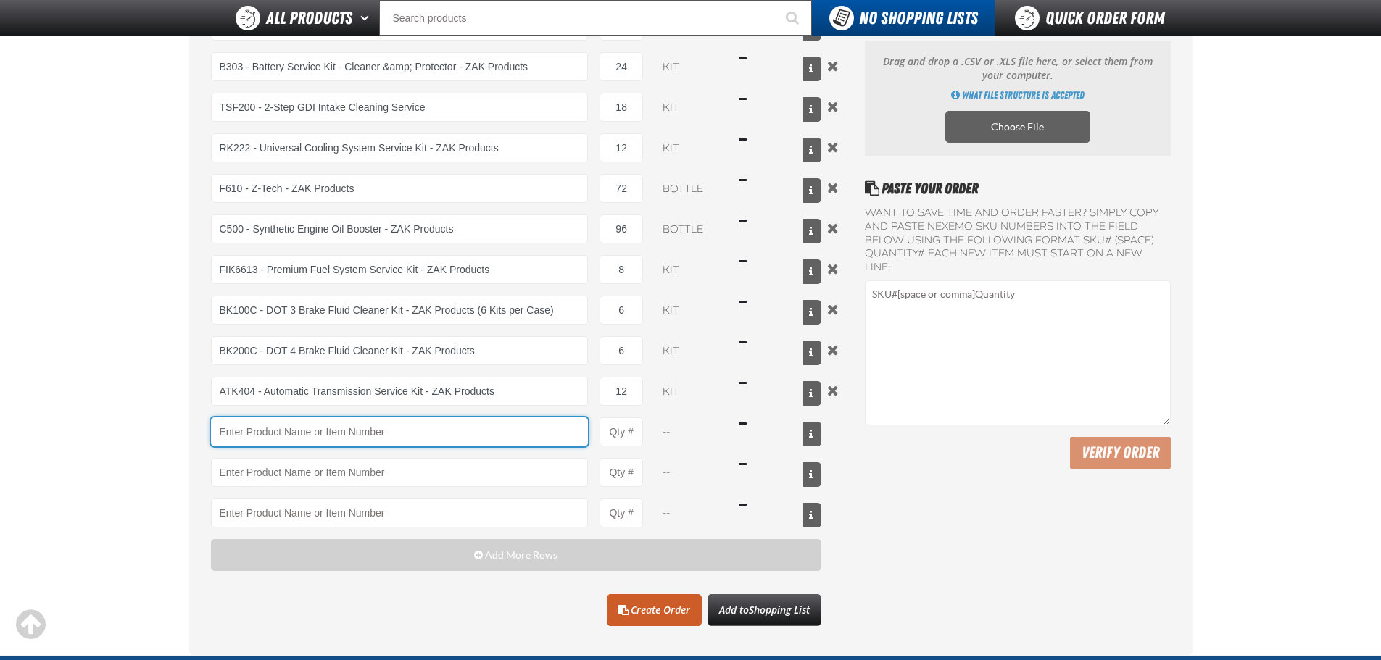
click at [388, 428] on input "Product" at bounding box center [400, 431] width 378 height 29
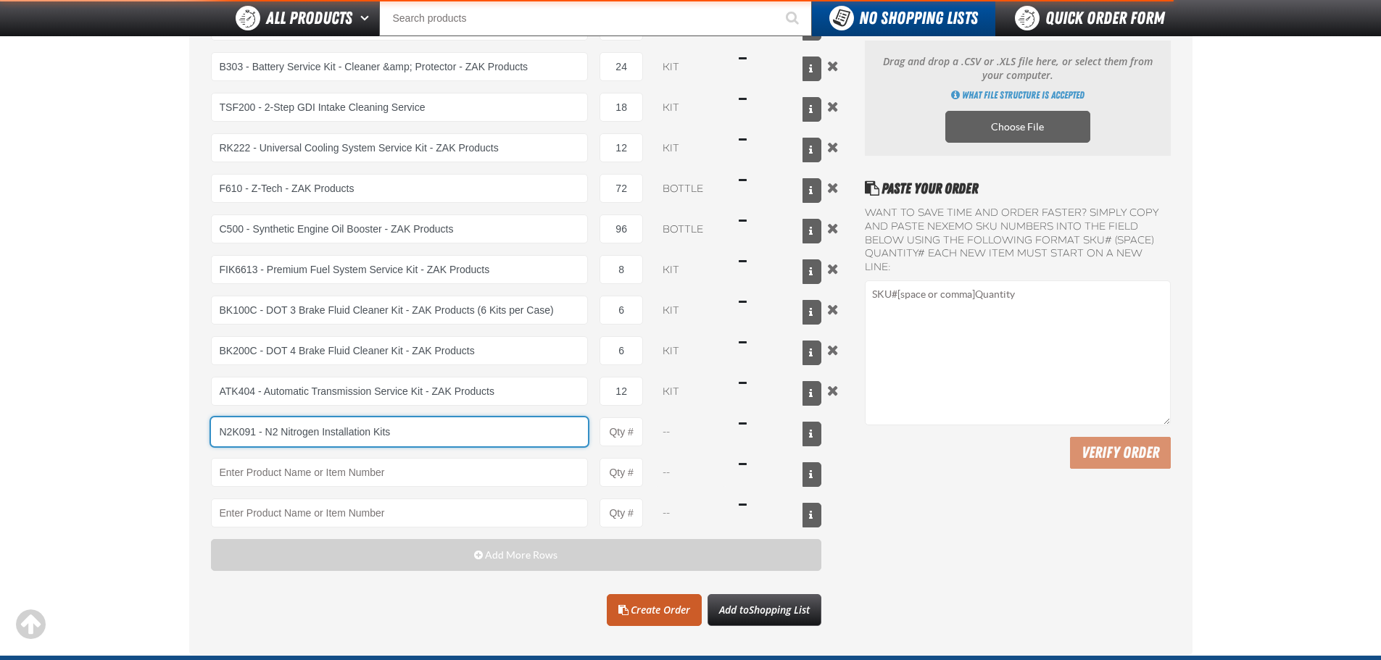
type input "N2K091 - N2 Nitrogen Installation Kits"
type input "1"
select select "kit"
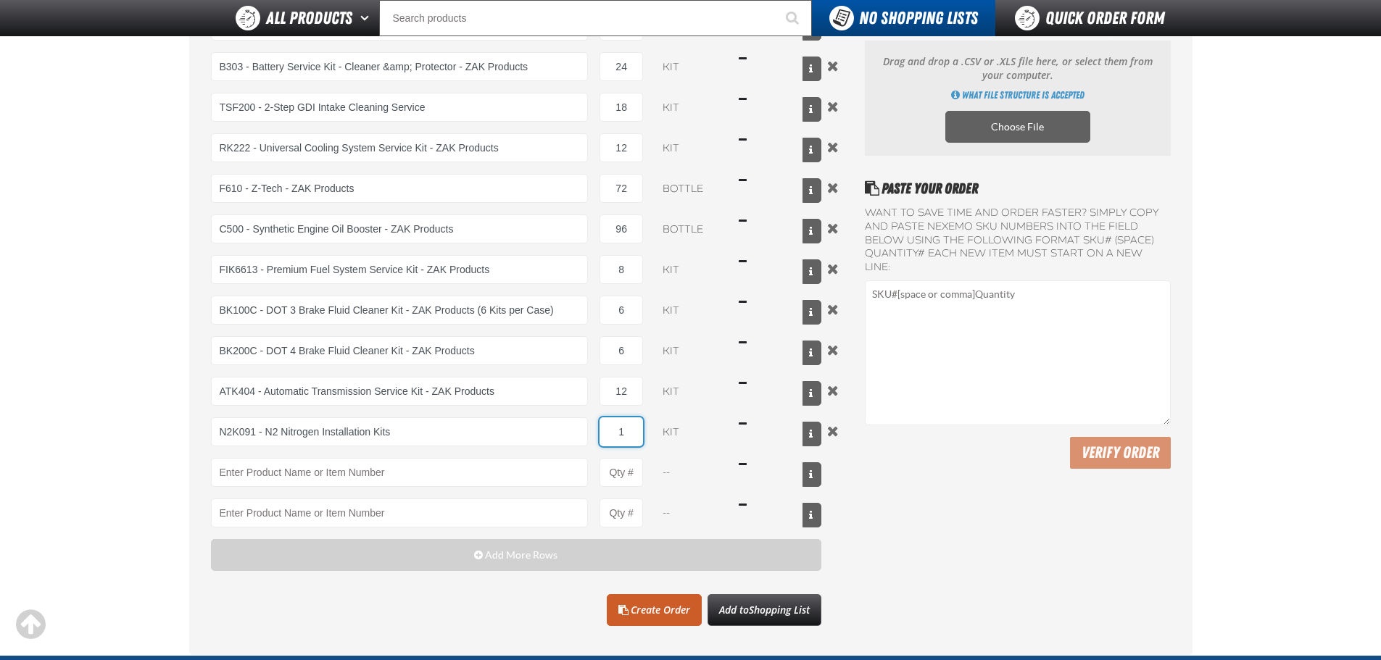
click at [613, 437] on input "1" at bounding box center [620, 431] width 43 height 29
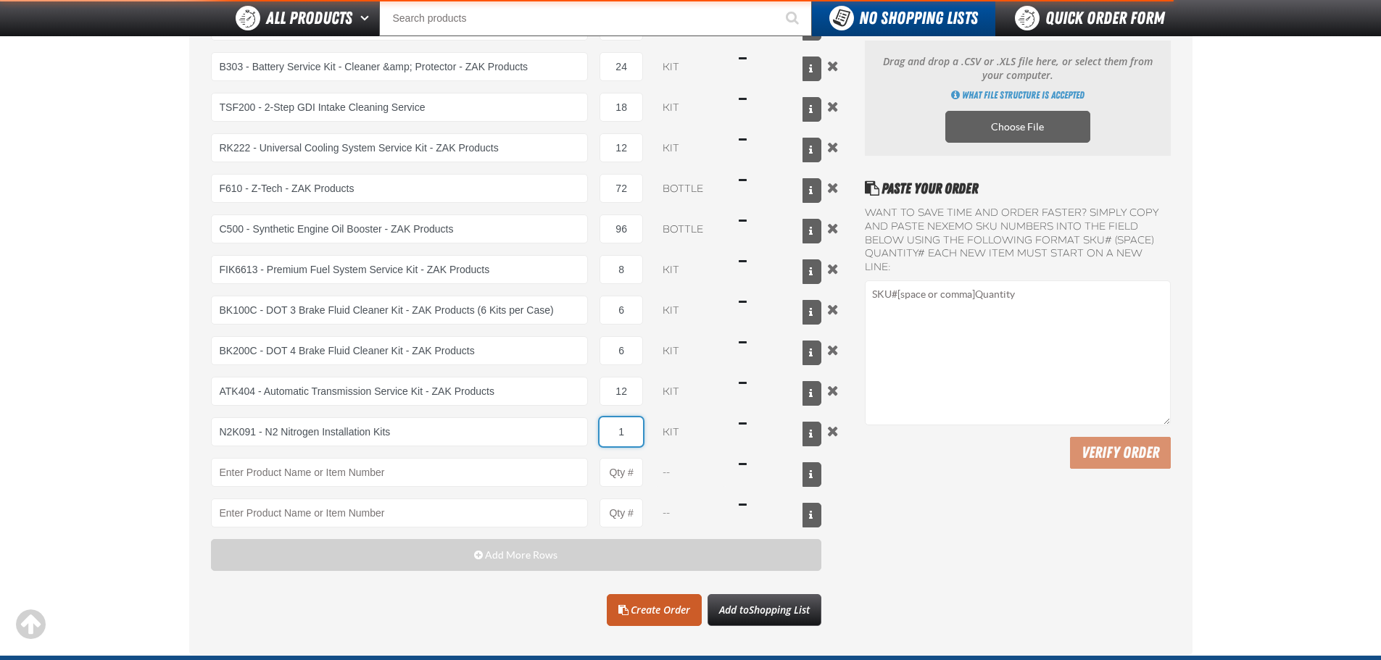
type input "N2K091 - N2 Nitrogen Installation Kits"
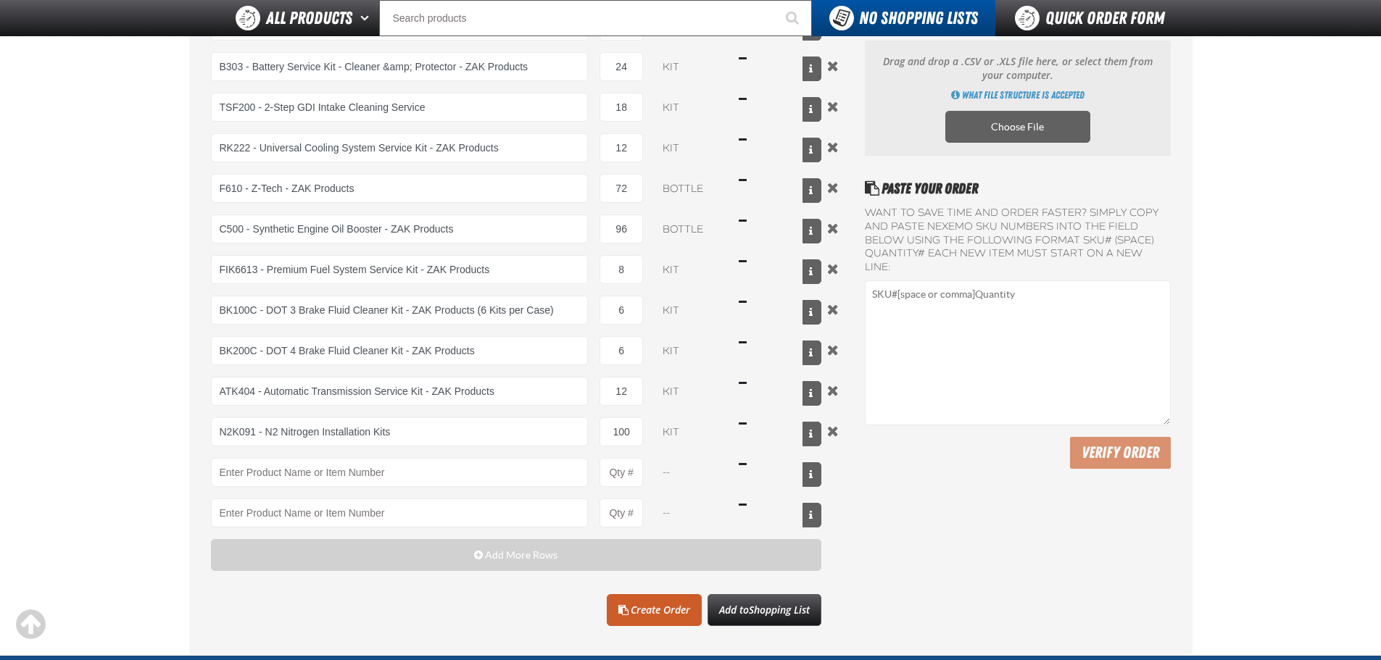
click at [681, 454] on div "A101 - Brake Parts Cleaner - ZAK Products A101 - Brake Parts Cleaner - ZAK Prod…" at bounding box center [516, 270] width 611 height 516
click at [628, 426] on input "100" at bounding box center [620, 431] width 43 height 29
click at [675, 446] on select "kit" at bounding box center [690, 431] width 72 height 29
click at [718, 414] on div "A101 - Brake Parts Cleaner - ZAK Products A101 - Brake Parts Cleaner - ZAK Prod…" at bounding box center [516, 270] width 611 height 516
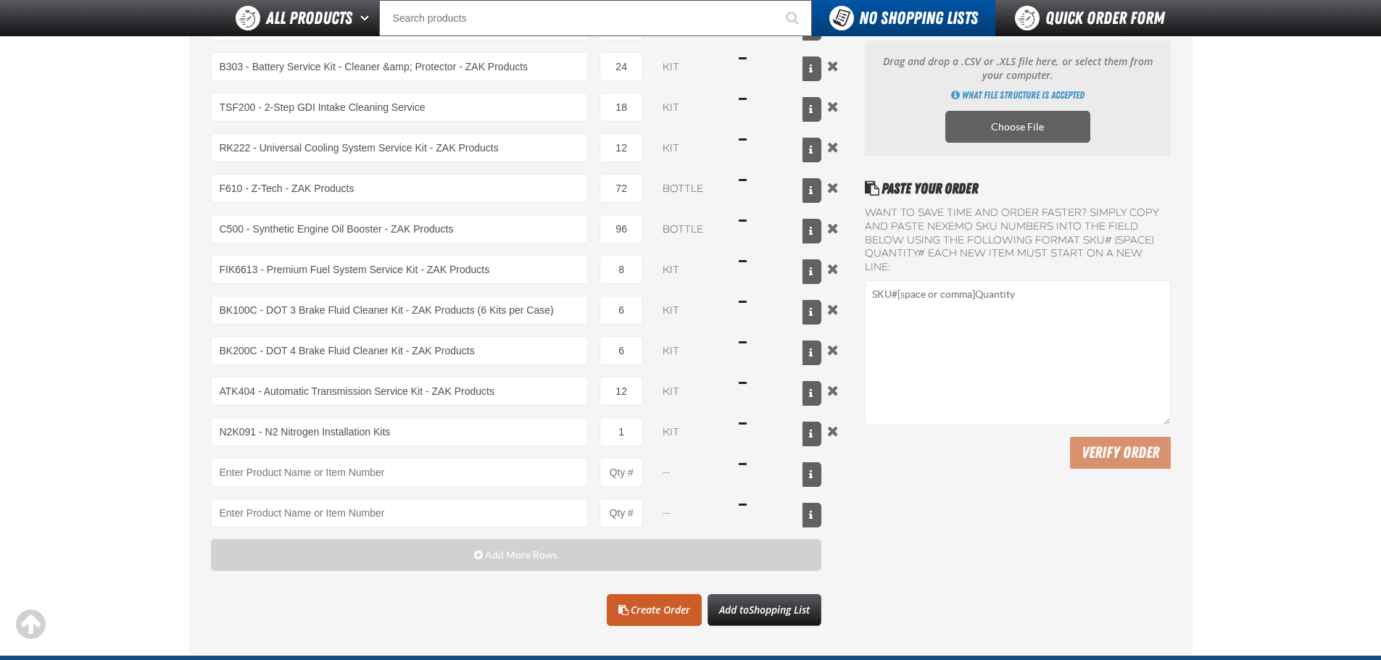
click at [1014, 528] on div "Paste Your Order Want to save time and order faster? Simply copy and paste NEXE…" at bounding box center [1017, 402] width 305 height 449
click at [623, 431] on input "1" at bounding box center [620, 431] width 43 height 29
type input "100"
click at [657, 614] on link "Create Order" at bounding box center [654, 610] width 95 height 32
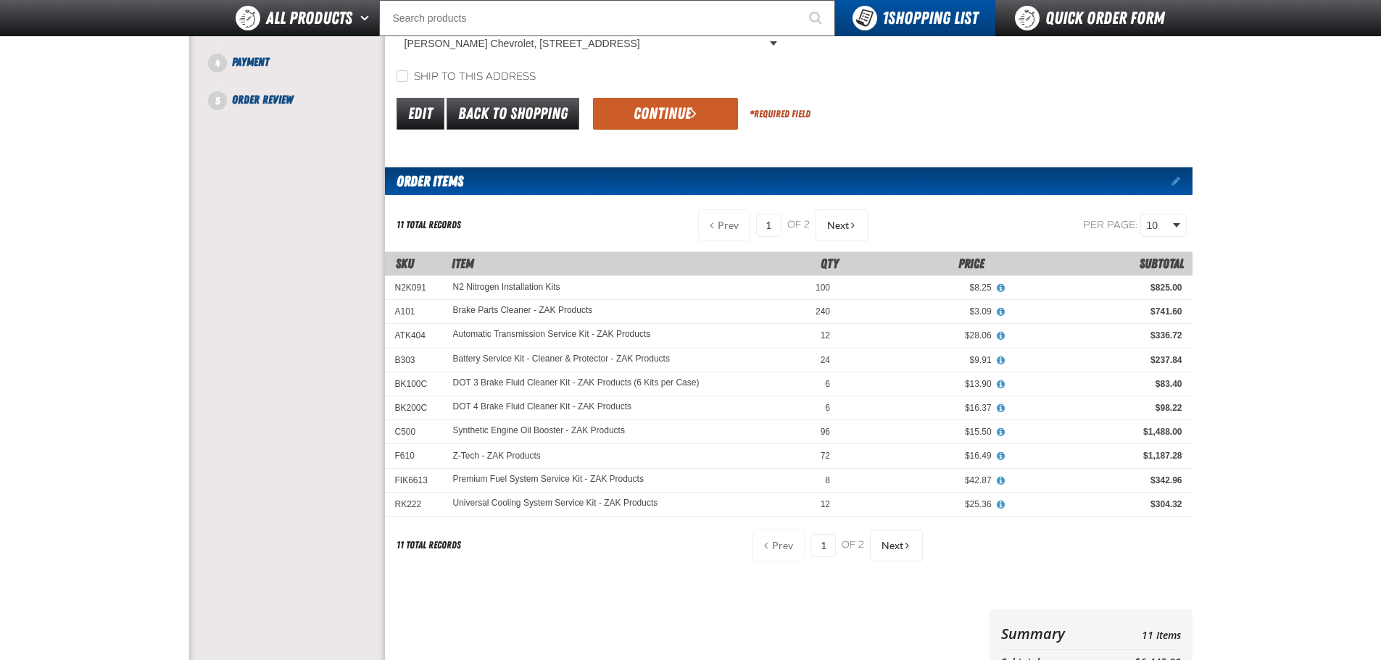
scroll to position [362, 0]
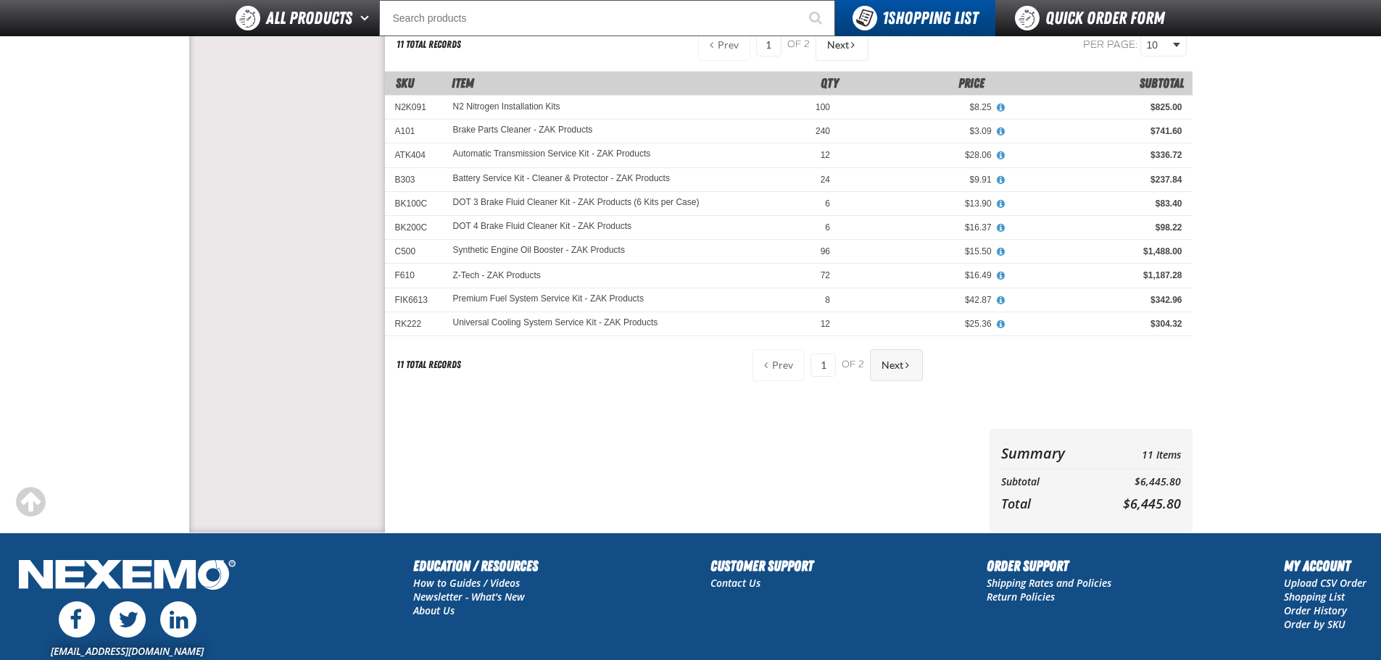
click at [883, 368] on span "Next" at bounding box center [892, 365] width 22 height 12
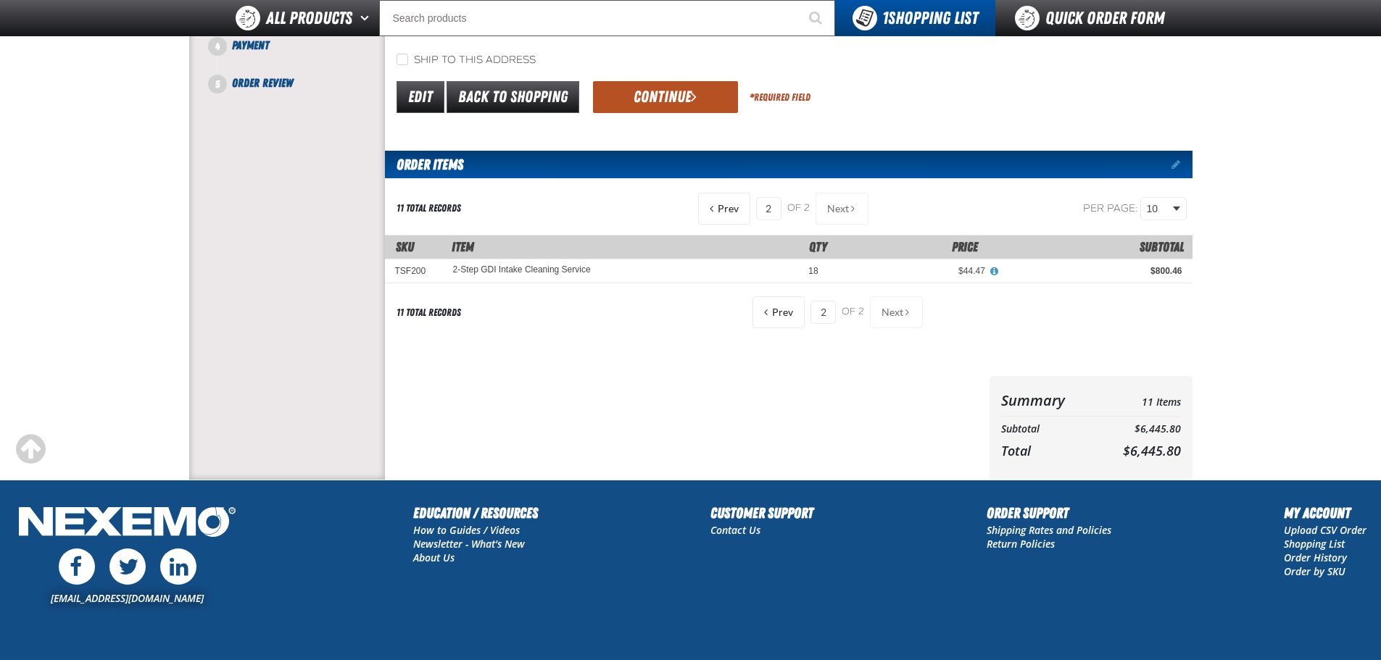
scroll to position [104, 0]
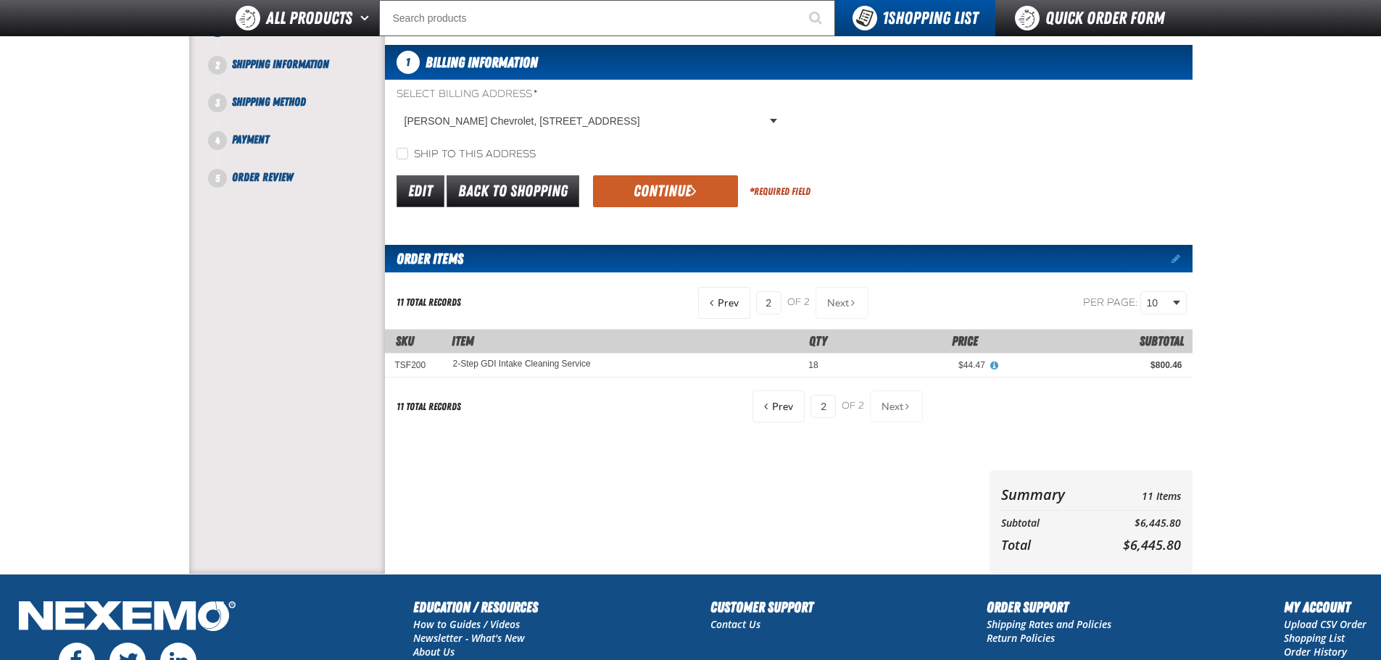
drag, startPoint x: 643, startPoint y: 188, endPoint x: 490, endPoint y: 215, distance: 155.3
click at [490, 215] on div "1 Billing Information Select Billing Address * [PERSON_NAME] Chevrolet, [STREET…" at bounding box center [788, 309] width 807 height 529
drag, startPoint x: 476, startPoint y: 157, endPoint x: 612, endPoint y: 194, distance: 140.5
click at [477, 157] on label "Ship to this address" at bounding box center [465, 155] width 139 height 14
click at [408, 157] on input "Ship to this address" at bounding box center [402, 154] width 12 height 12
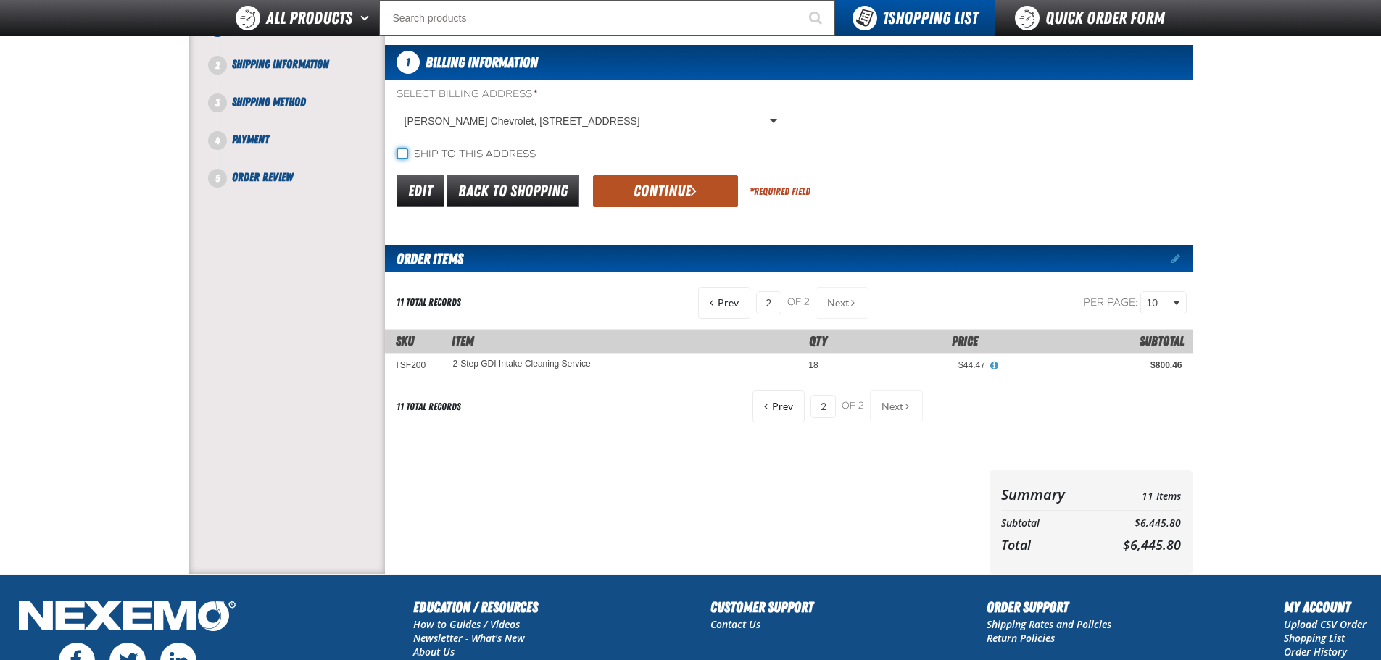
checkbox input "true"
click at [654, 200] on button "Continue" at bounding box center [665, 191] width 145 height 32
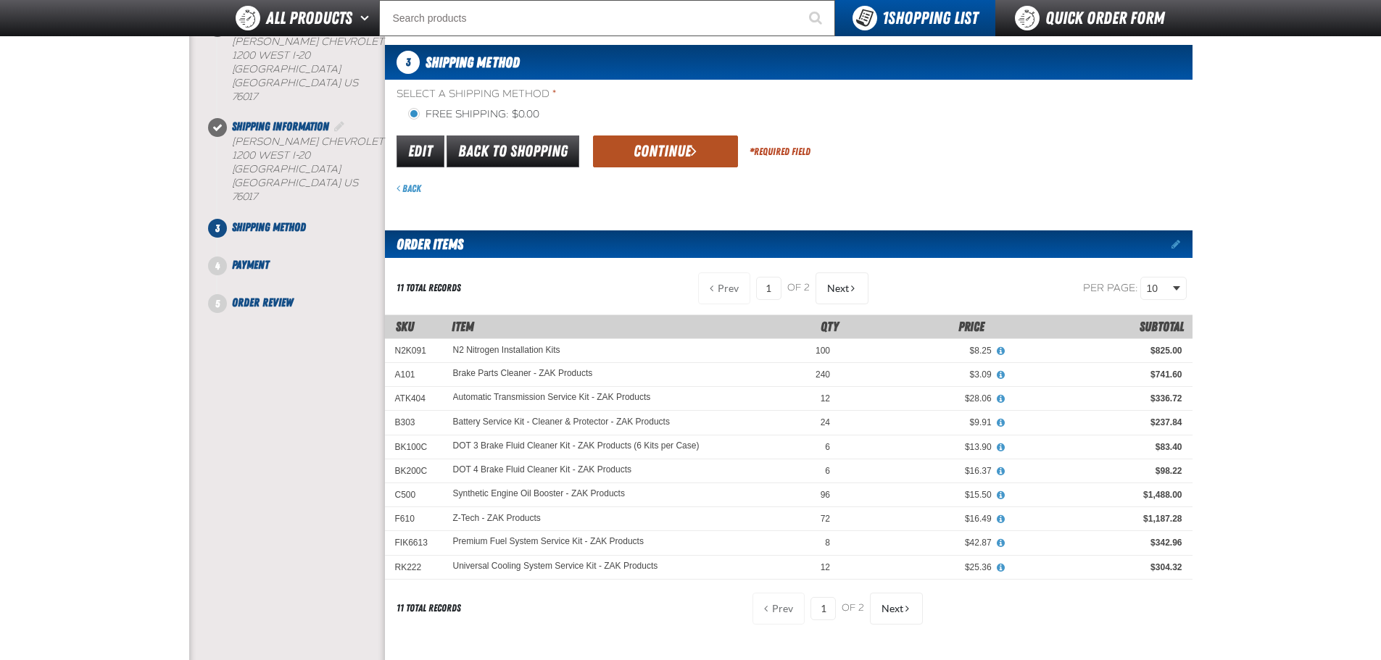
click at [676, 157] on button "Continue" at bounding box center [665, 152] width 145 height 32
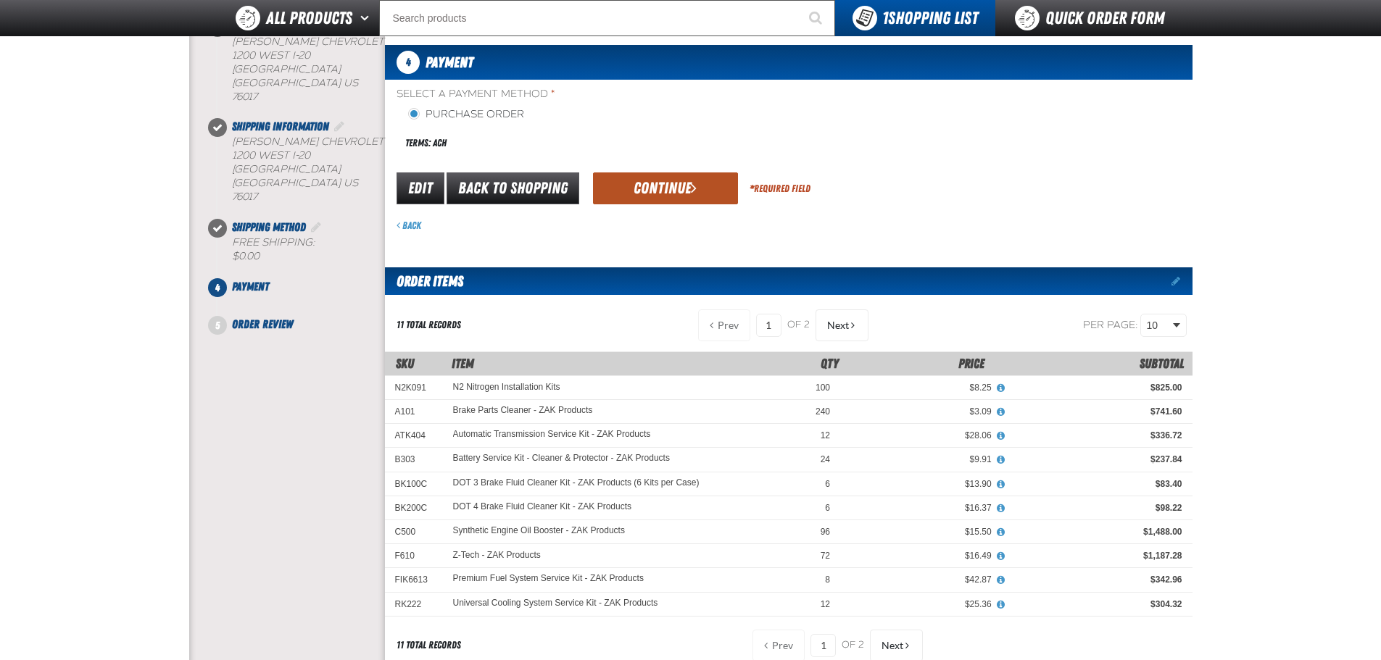
click at [639, 188] on button "Continue" at bounding box center [665, 188] width 145 height 32
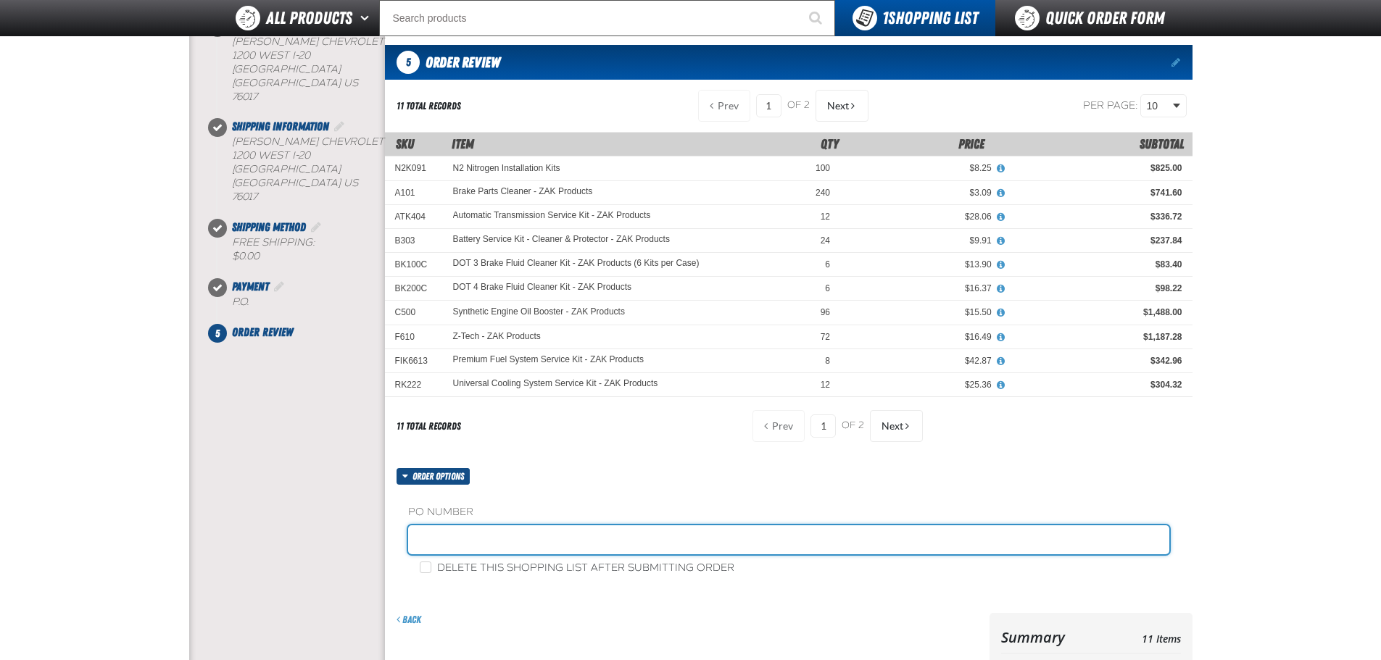
click at [561, 532] on input "text" at bounding box center [788, 539] width 761 height 29
type input "JOHNNIE-10"
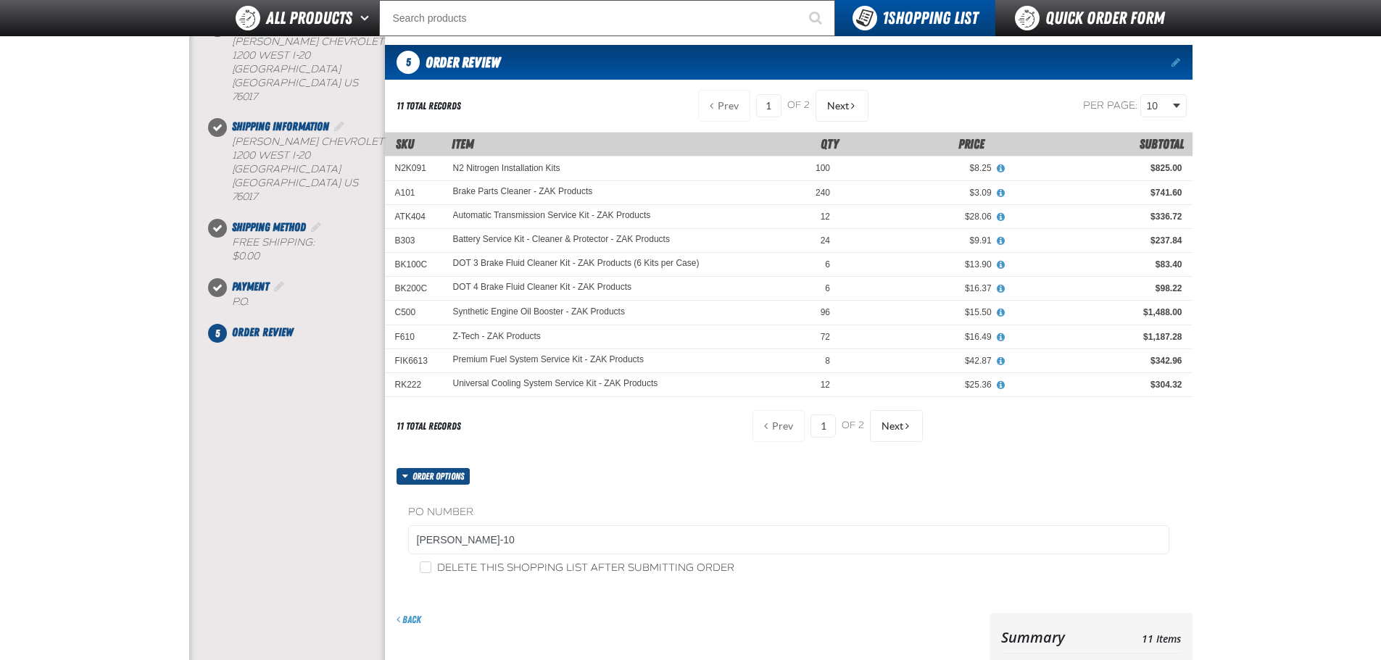
click at [524, 567] on label "Delete this shopping list after submitting order" at bounding box center [577, 569] width 315 height 14
click at [431, 567] on input "Delete this shopping list after submitting order" at bounding box center [426, 568] width 12 height 12
checkbox input "true"
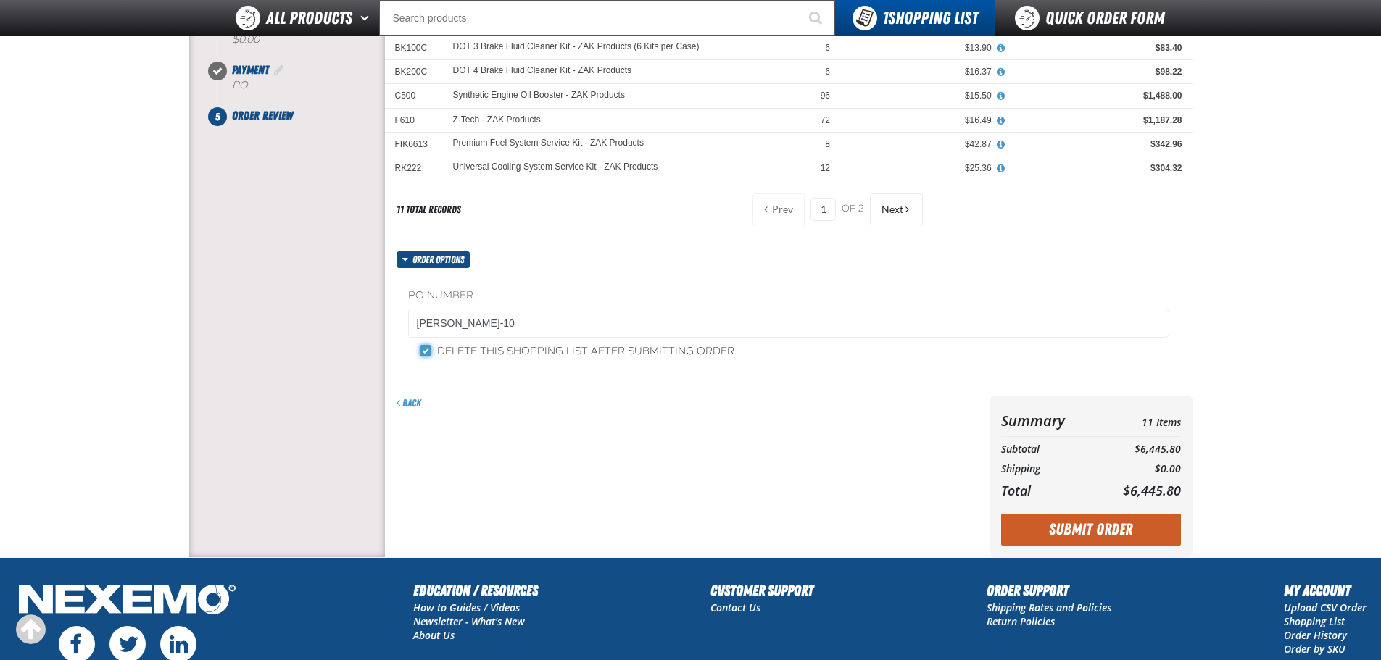
scroll to position [322, 0]
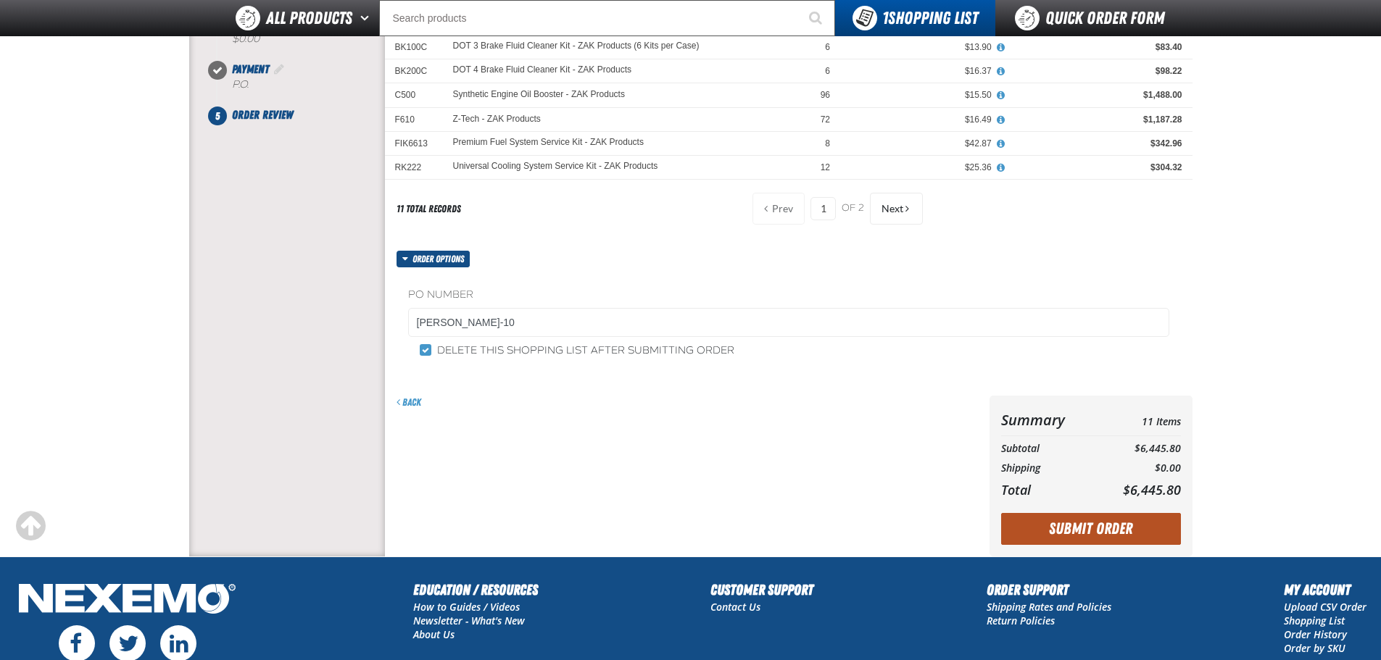
click at [1082, 530] on button "Submit Order" at bounding box center [1091, 529] width 180 height 32
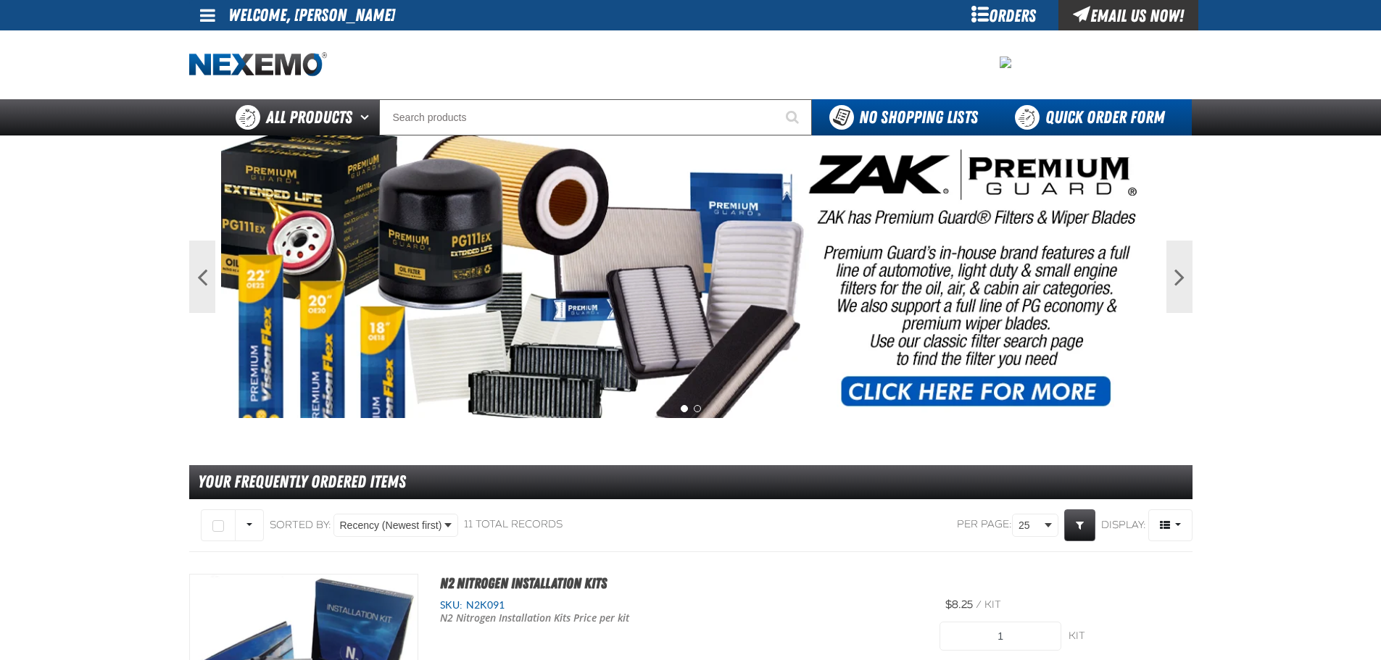
click at [1160, 118] on link "Quick Order Form" at bounding box center [1093, 117] width 196 height 36
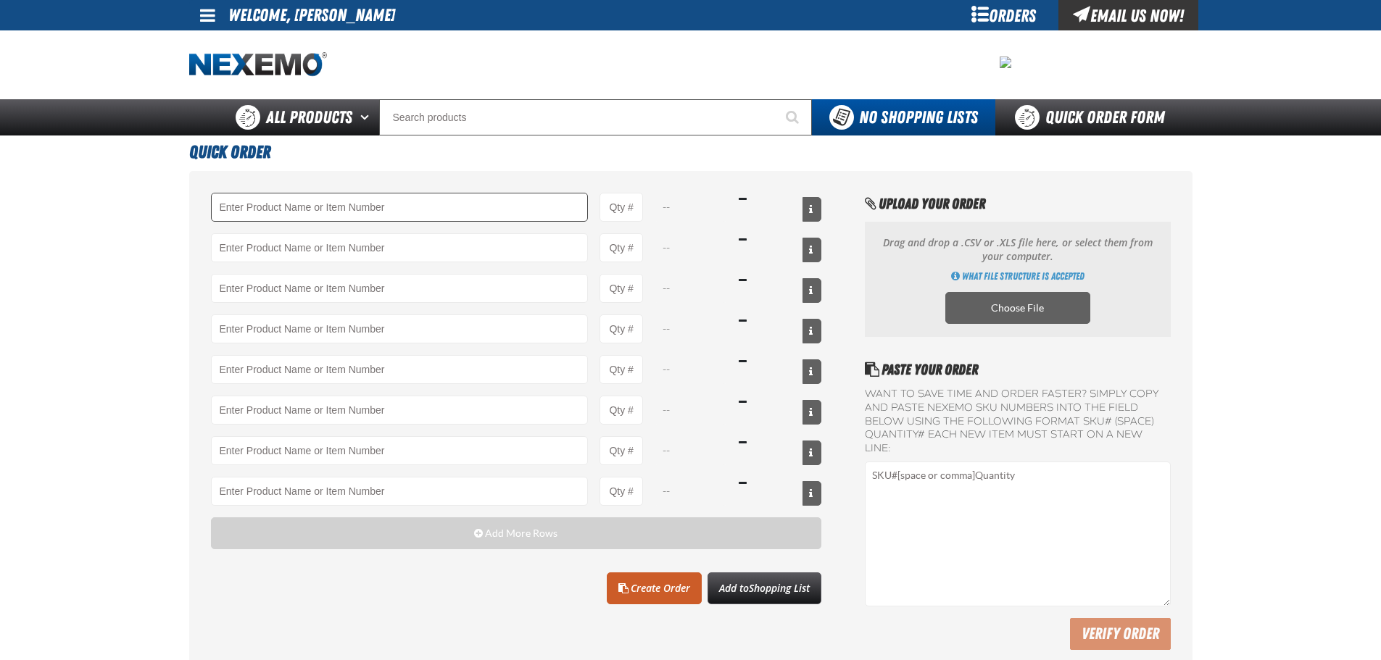
click at [470, 207] on input "Product" at bounding box center [400, 207] width 378 height 29
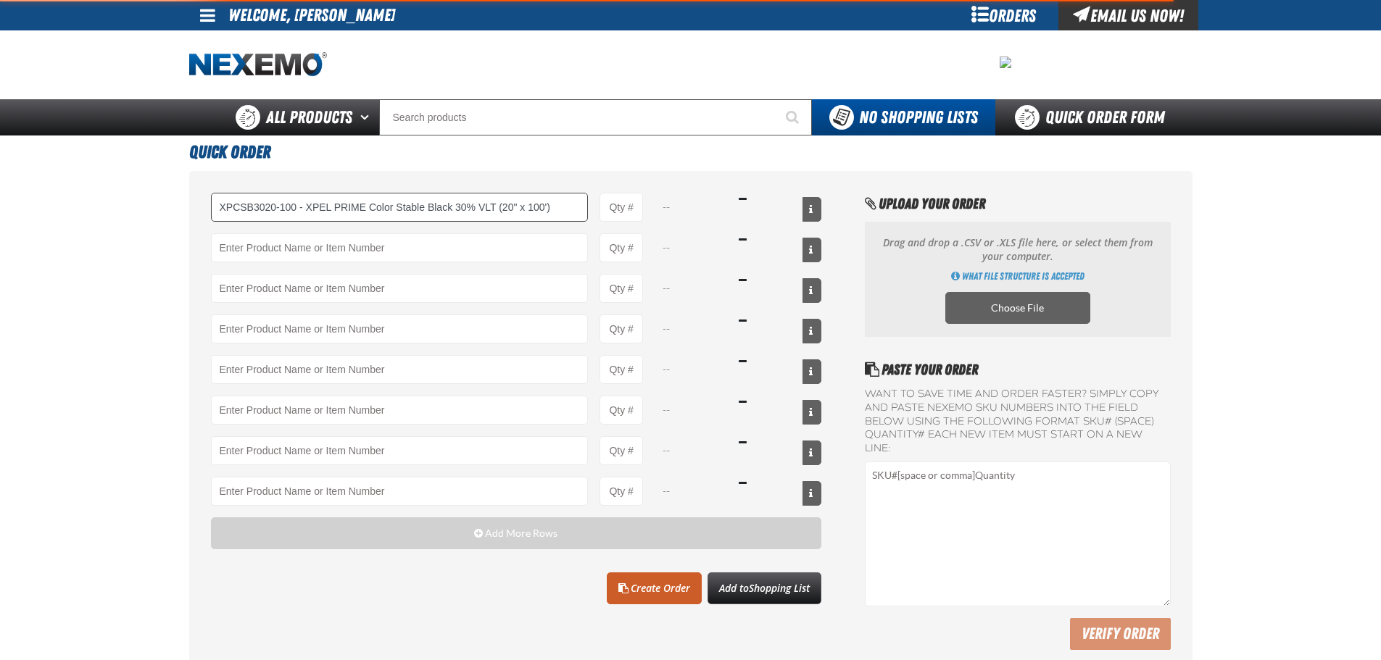
type input "XPCSB3020-100 - XPEL PRIME Color Stable Black 30% VLT (20&quot; x 100&#x27;)"
type input "1"
select select "roll"
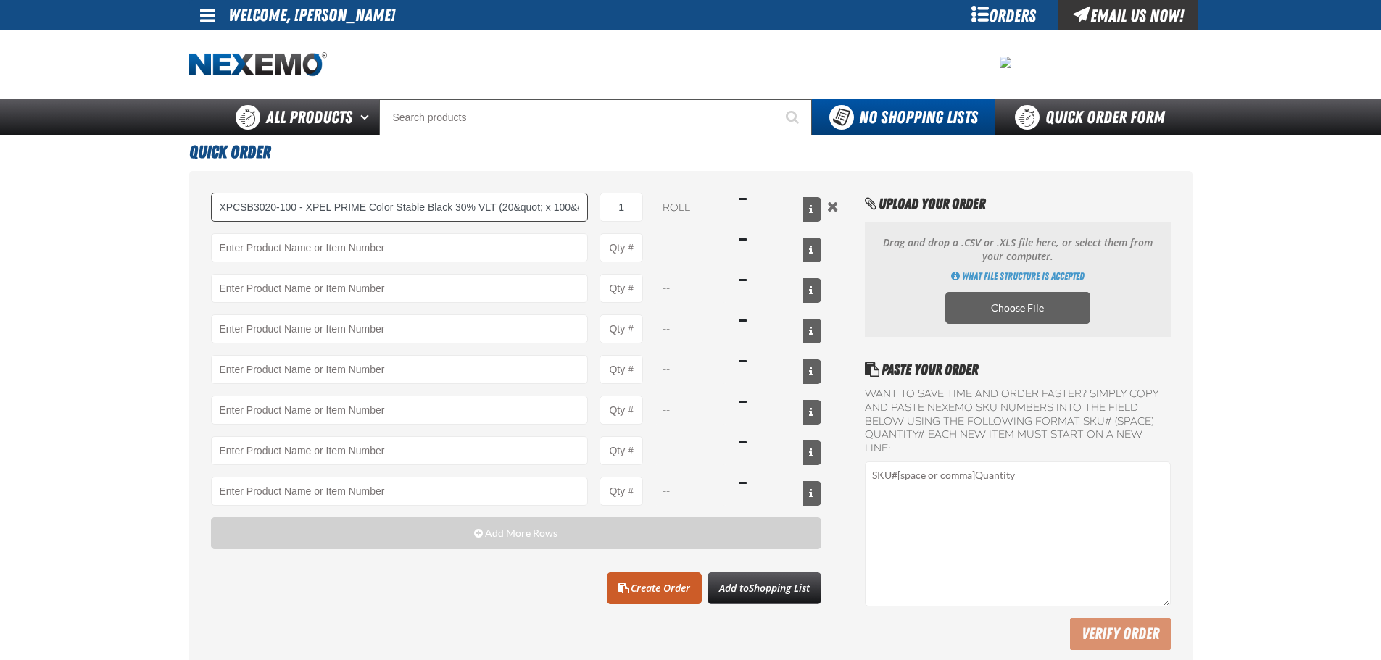
type input "XPCSB3020-100 - XPEL PRIME Color Stable Black 30% VLT (20&quot; x 100&#x27;)"
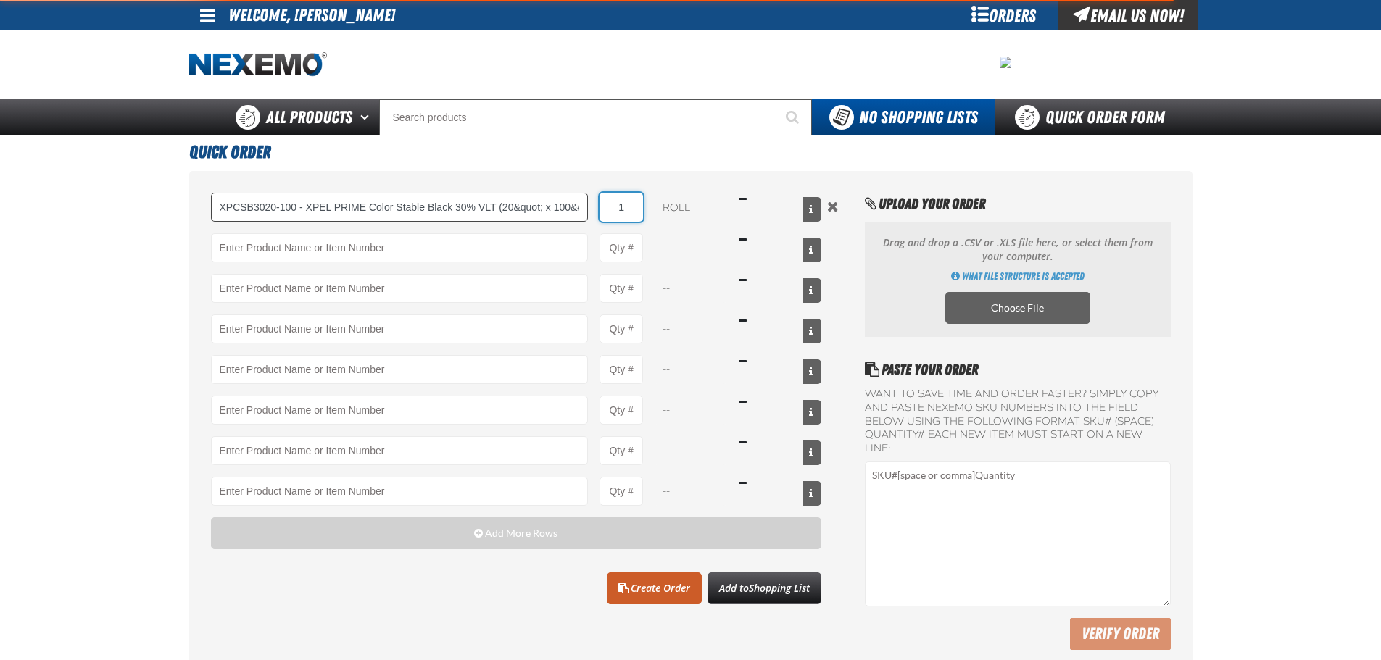
type input "3"
type input "XPCSB3020-100 - XPEL PRIME Color Stable Black 30% VLT (20&quot; x 100&#x27;)"
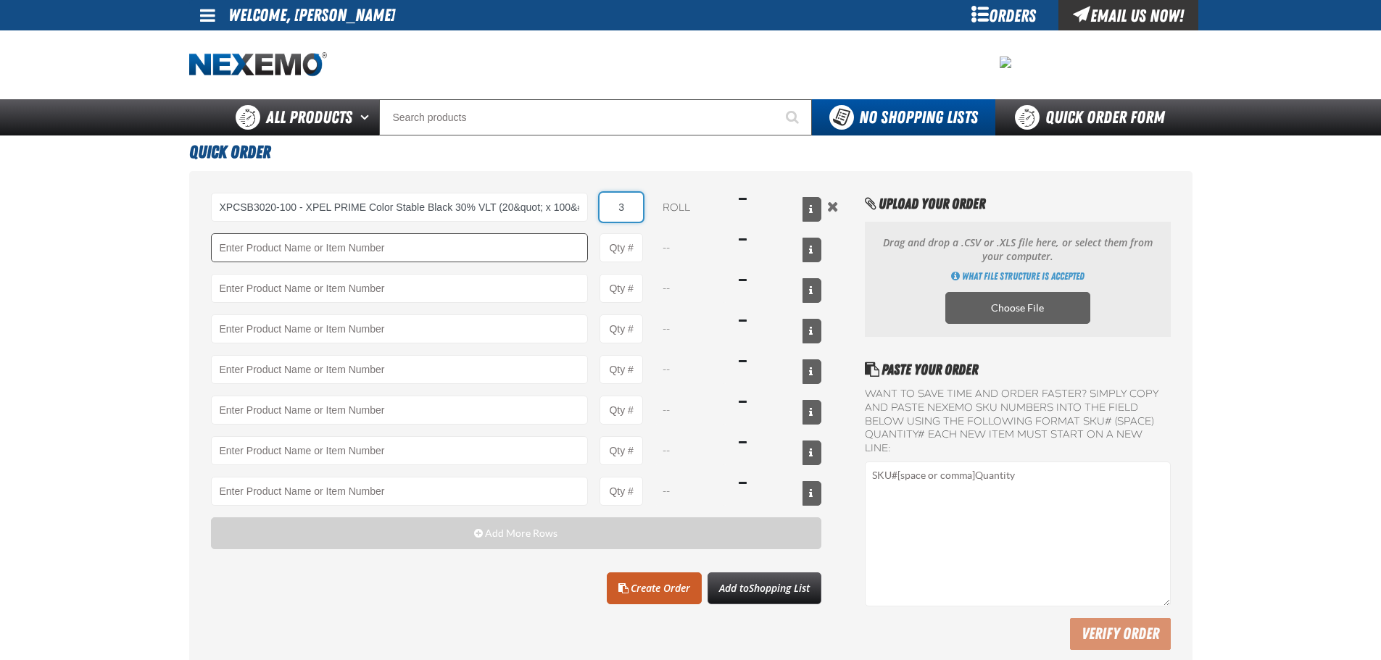
type input "3"
click at [388, 238] on input "Product" at bounding box center [400, 247] width 378 height 29
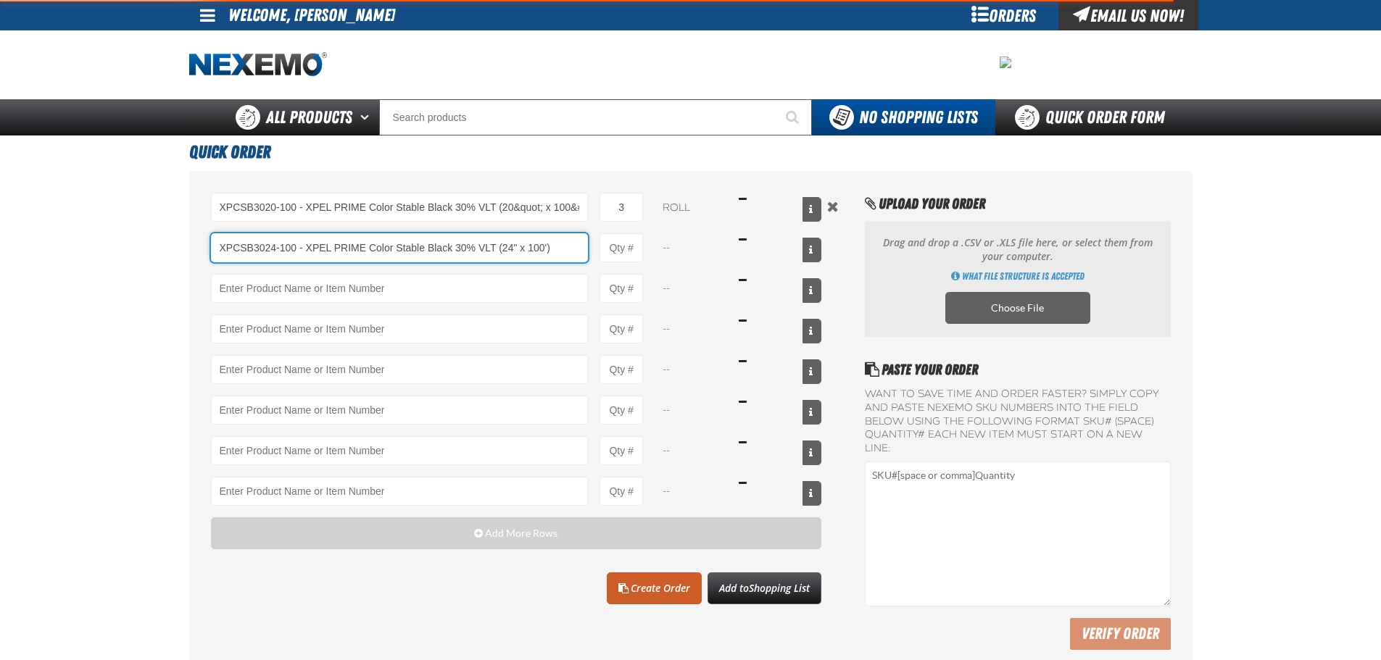
type input "XPCSB3024-100 - XPEL PRIME Color Stable Black 30% VLT (24&quot; x 100&#x27;)"
type input "1"
type input "XPCSB3024-100 - XPEL PRIME Color Stable Black 30% VLT (24&quot; x 100&#x27;)"
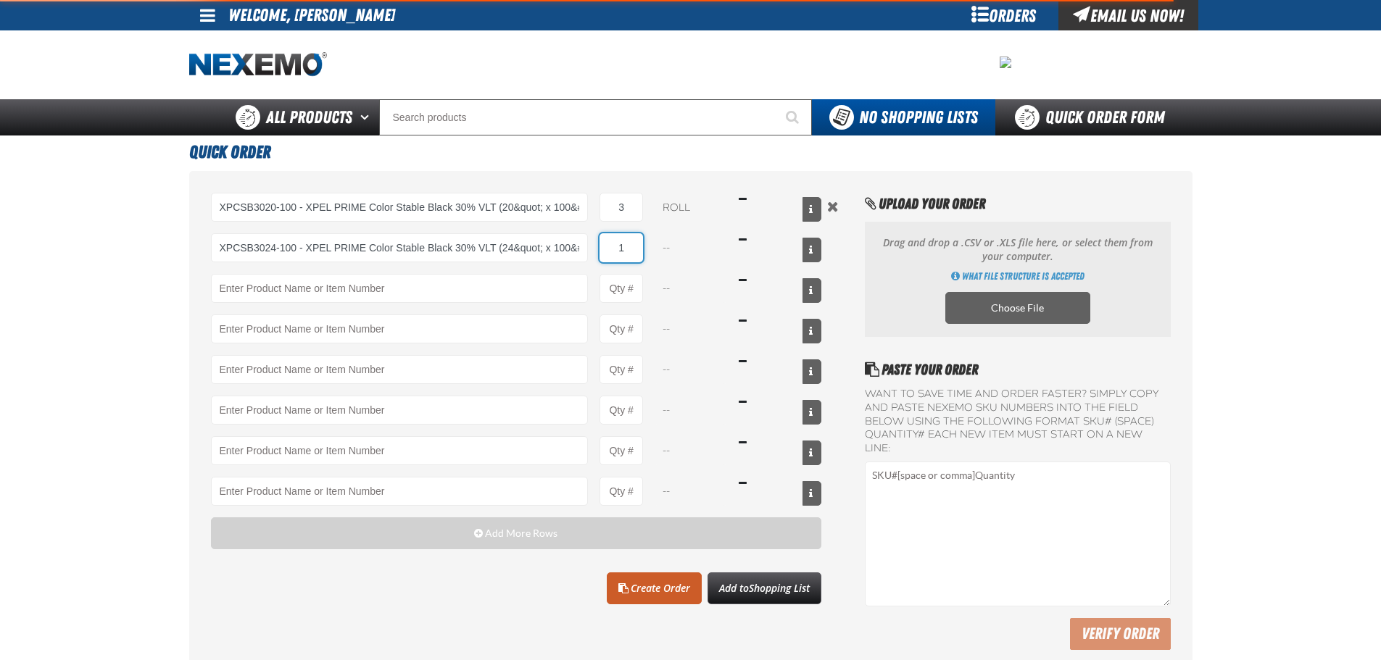
select select "roll"
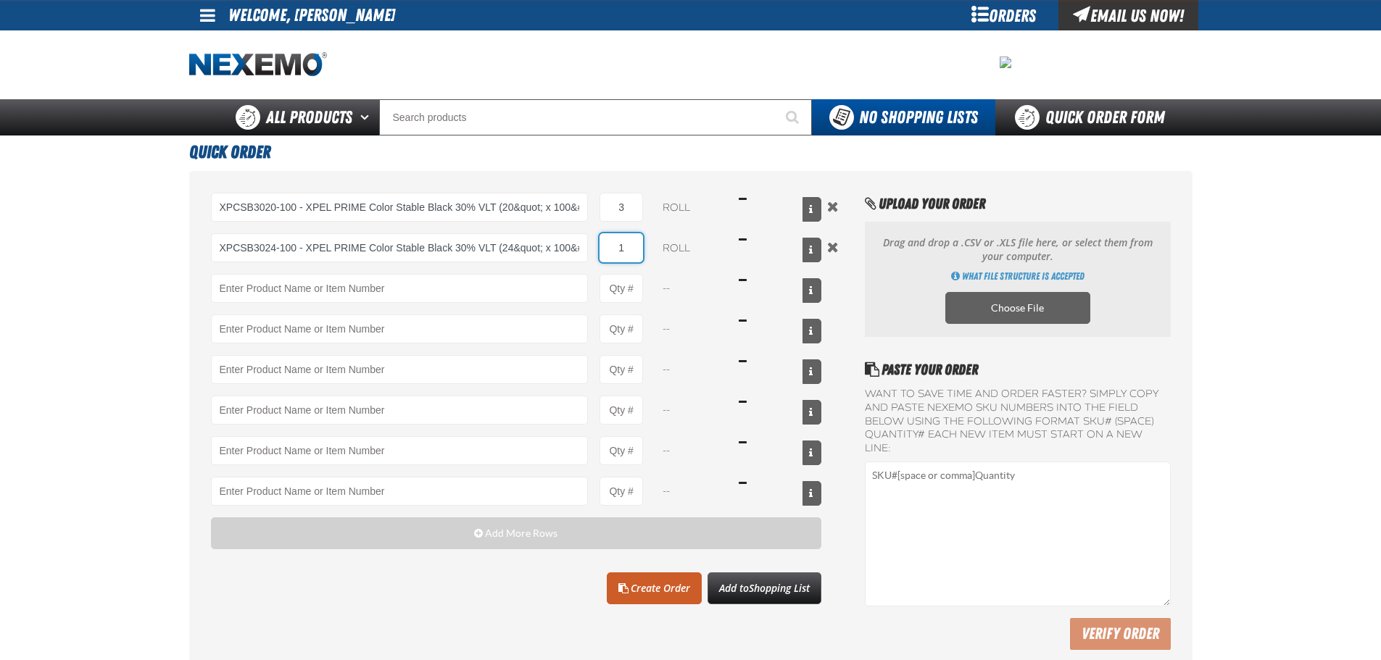
type input "XPCSB3024-100 - XPEL PRIME Color Stable Black 30% VLT (24&quot; x 100&#x27;)"
type input "3"
click at [663, 591] on link "Create Order" at bounding box center [654, 589] width 95 height 32
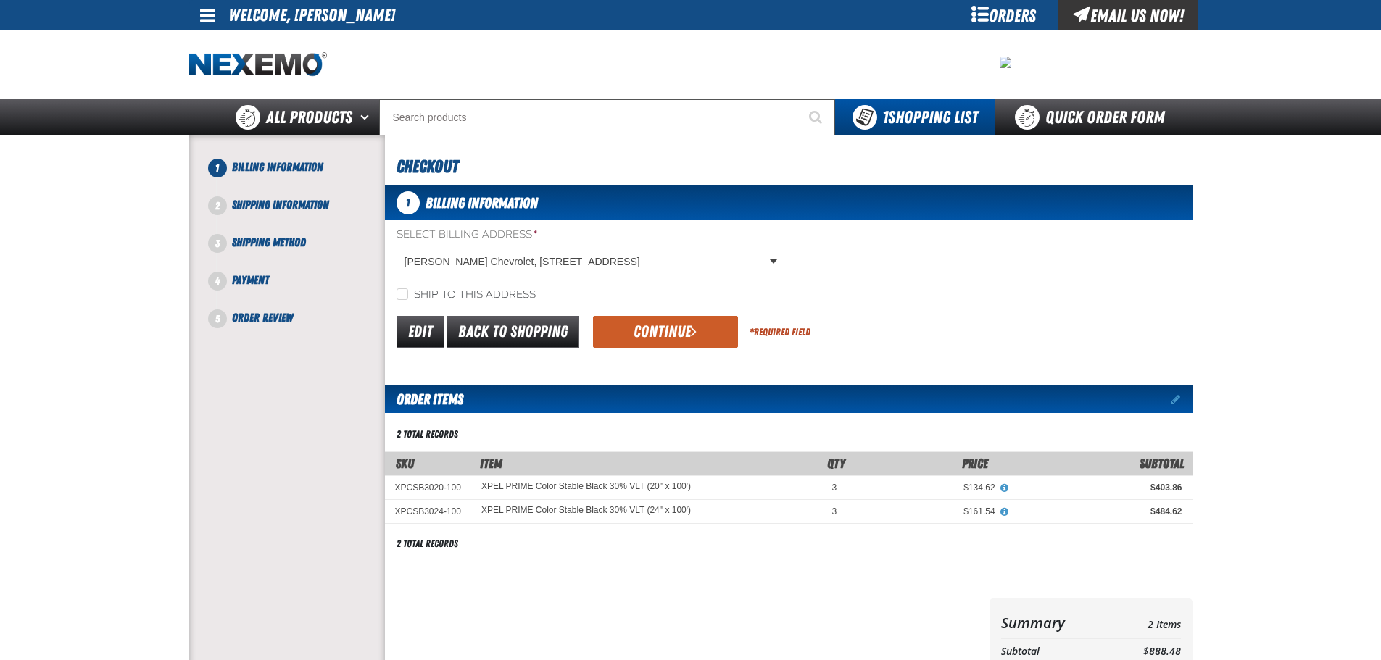
click at [467, 288] on label "Ship to this address" at bounding box center [465, 295] width 139 height 14
click at [408, 288] on input "Ship to this address" at bounding box center [402, 294] width 12 height 12
checkbox input "true"
click at [700, 323] on button "Continue" at bounding box center [665, 332] width 145 height 32
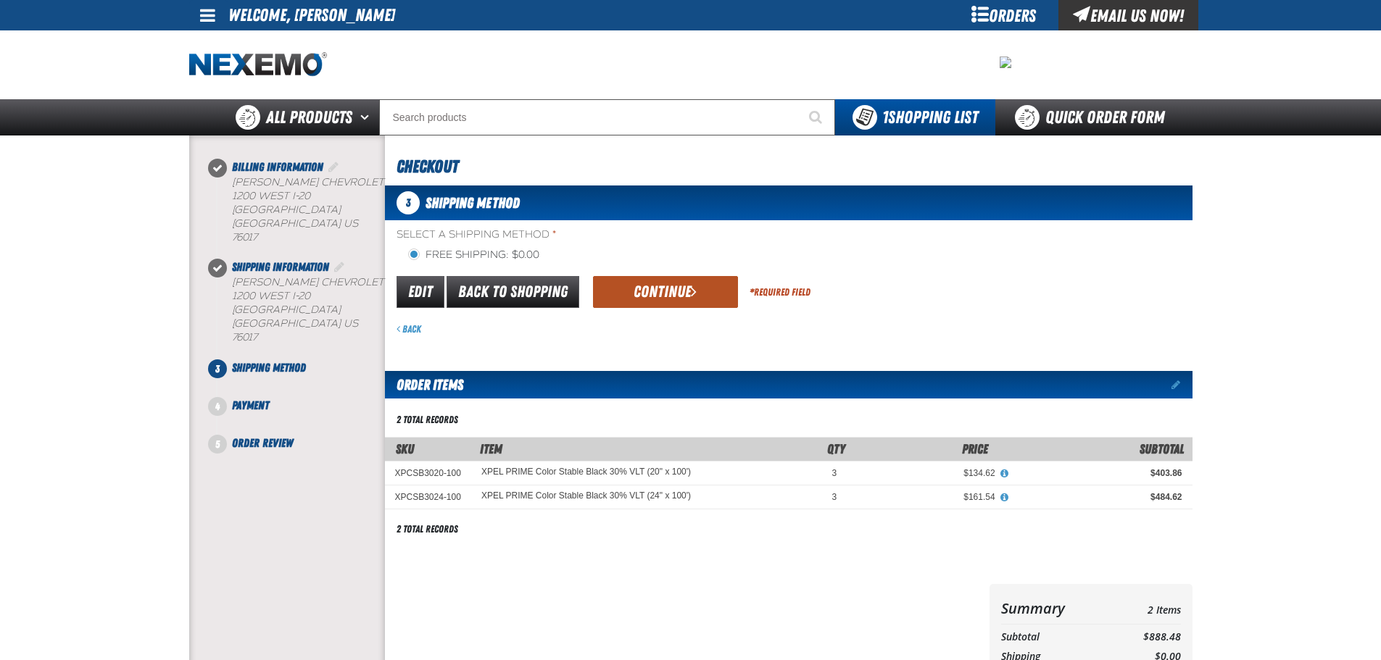
click at [692, 291] on span "submit" at bounding box center [694, 291] width 6 height 16
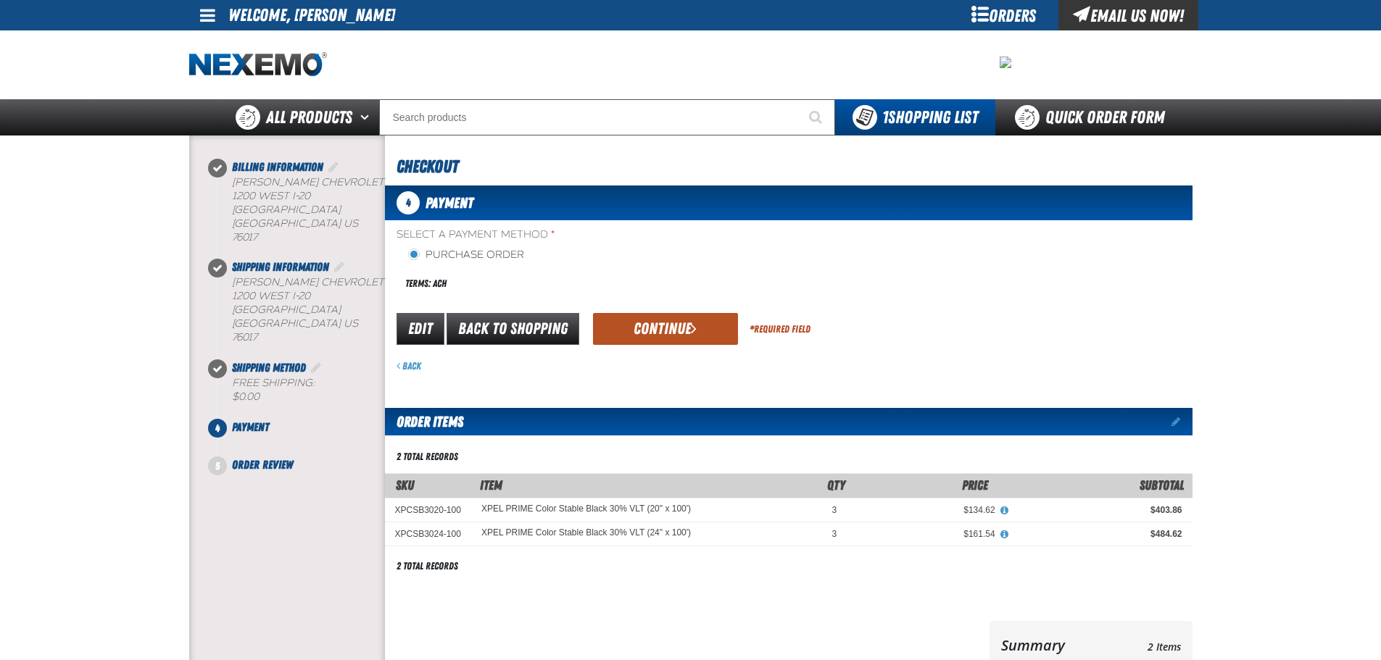
click at [646, 324] on button "Continue" at bounding box center [665, 329] width 145 height 32
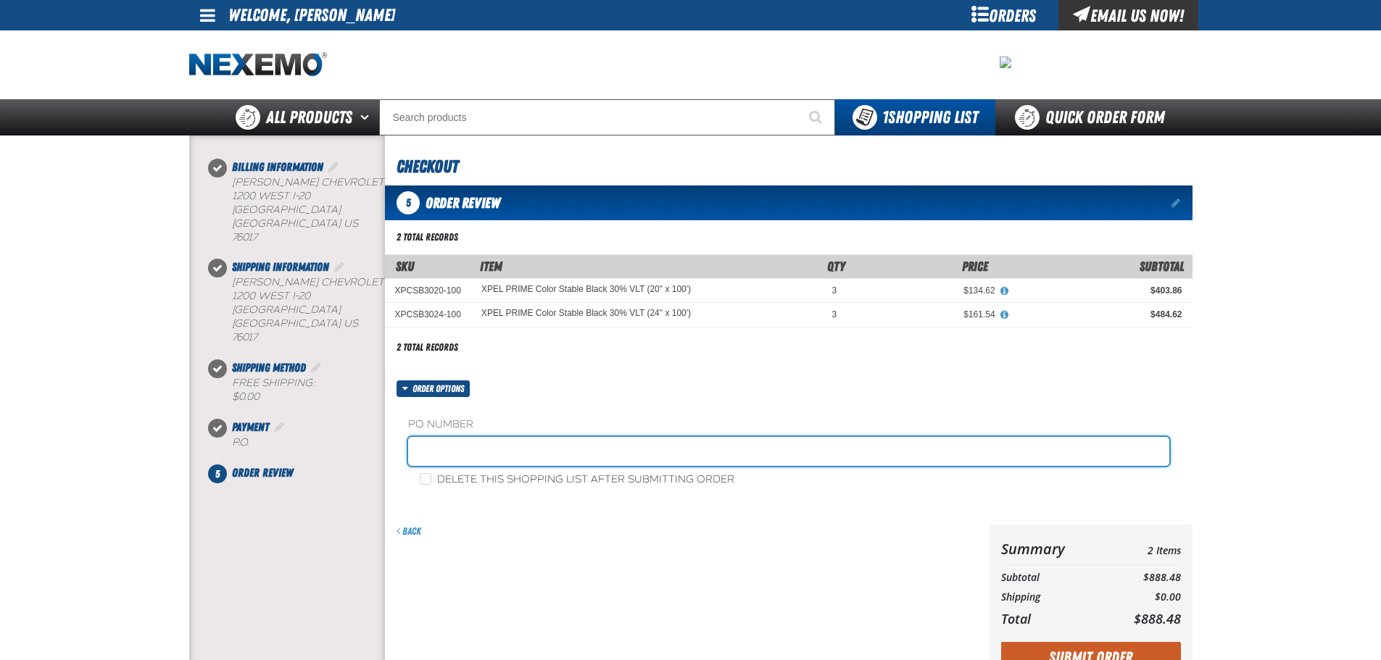
click at [516, 458] on input "text" at bounding box center [788, 451] width 761 height 29
type input "JOHNNIE-10"
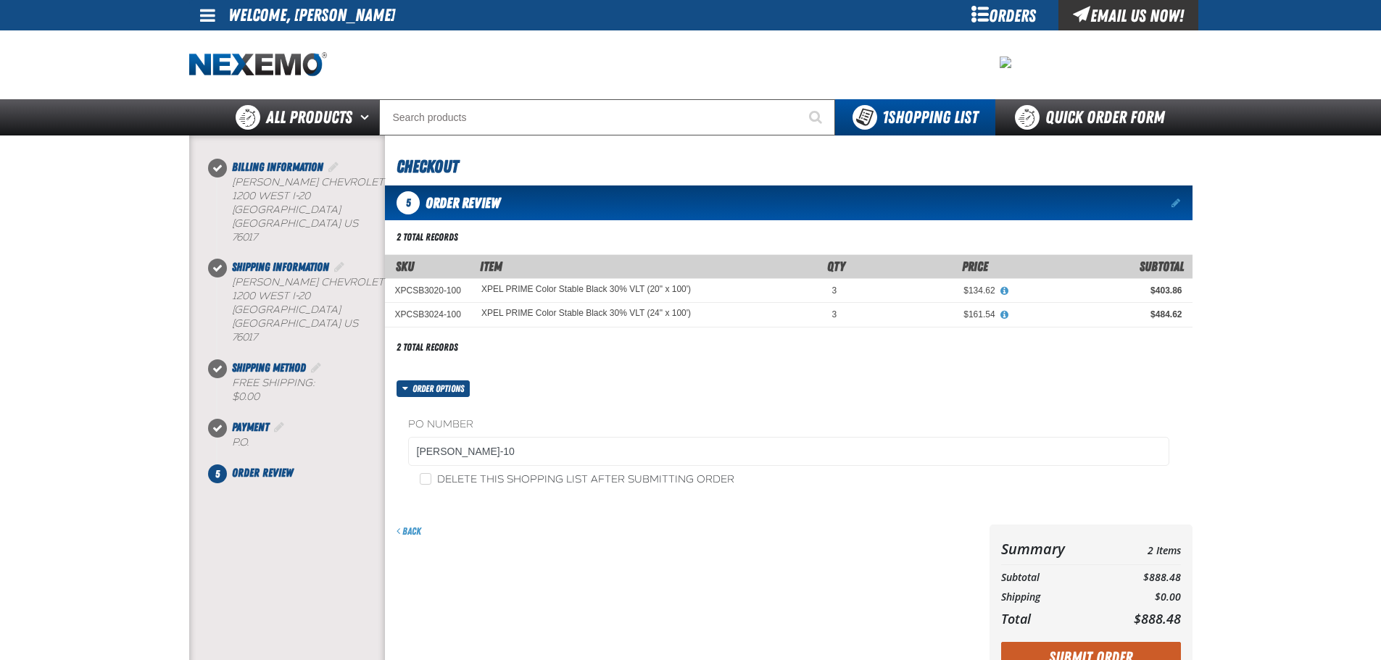
click at [513, 480] on label "Delete this shopping list after submitting order" at bounding box center [577, 480] width 315 height 14
click at [431, 480] on input "Delete this shopping list after submitting order" at bounding box center [426, 479] width 12 height 12
checkbox input "true"
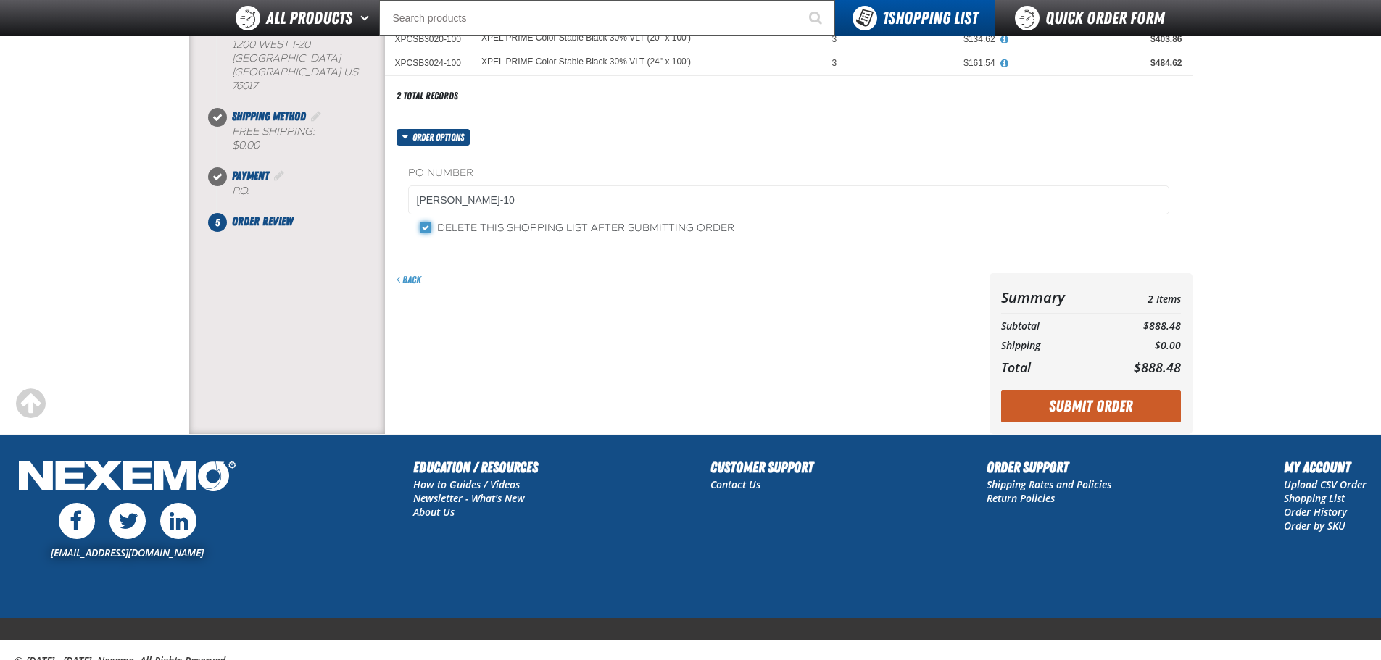
scroll to position [217, 0]
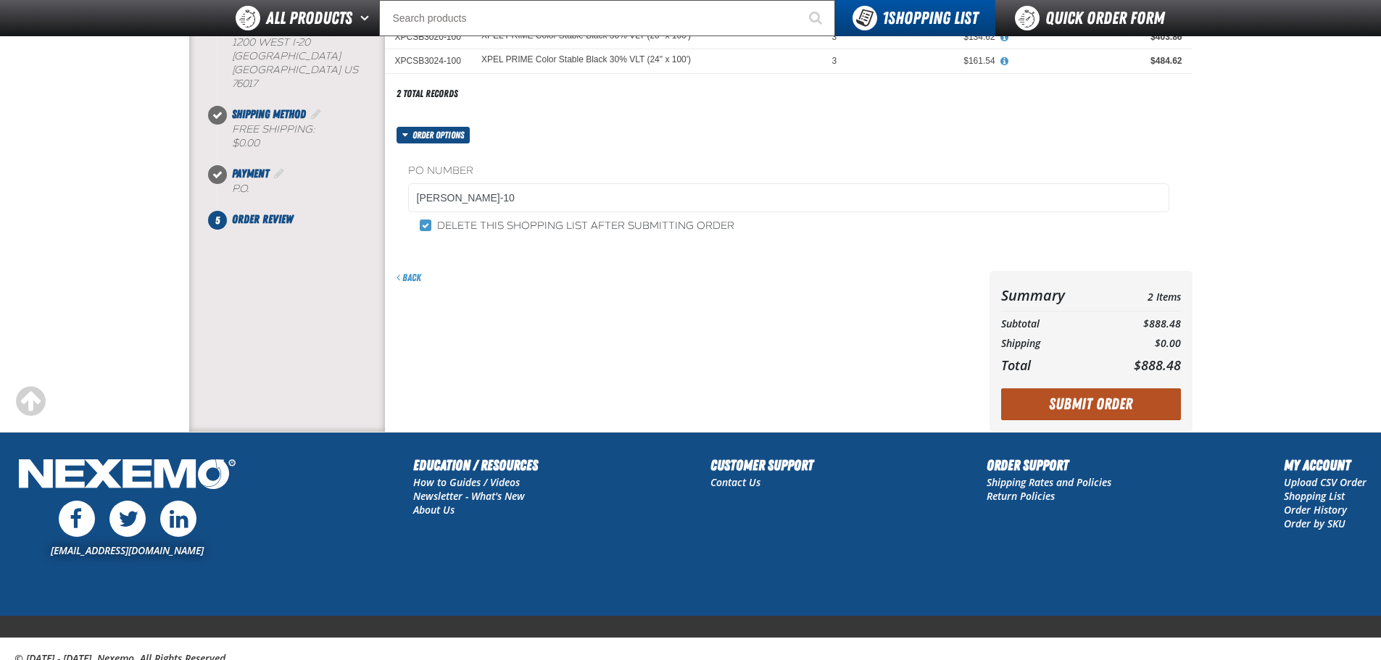
click at [1048, 404] on button "Submit Order" at bounding box center [1091, 404] width 180 height 32
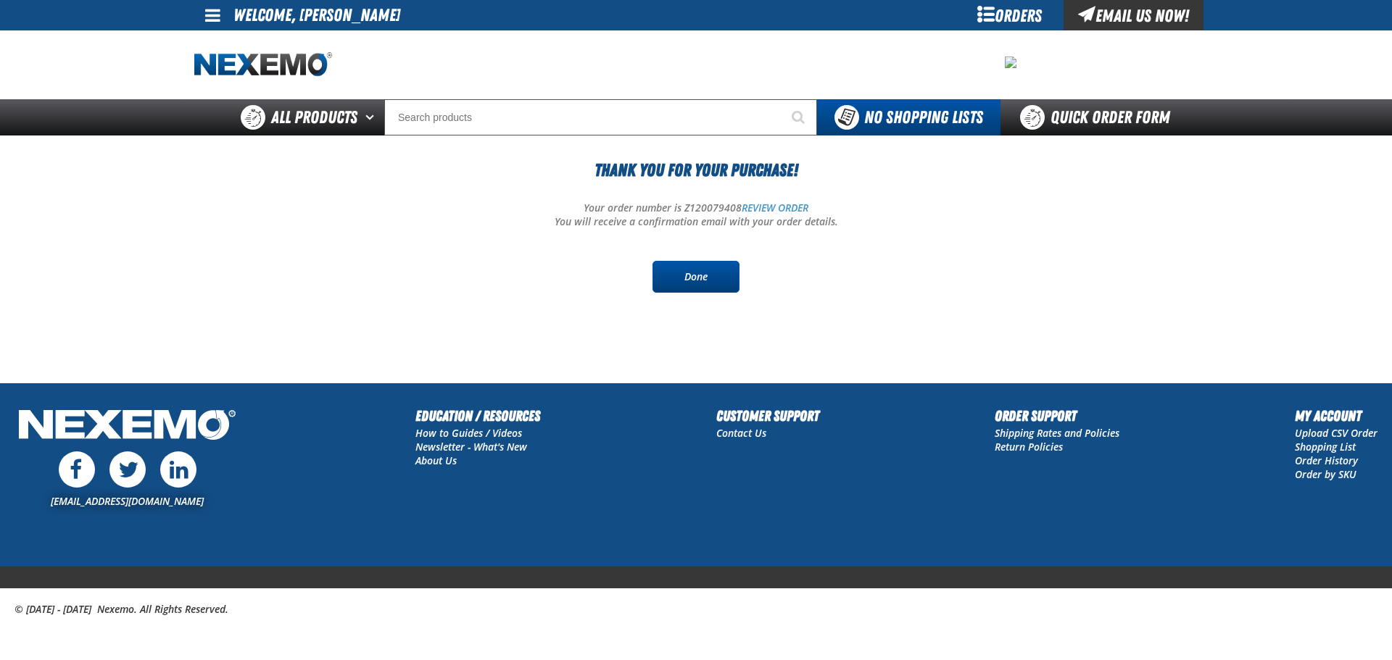
click at [704, 279] on link "Done" at bounding box center [695, 277] width 87 height 32
